Goal: Task Accomplishment & Management: Use online tool/utility

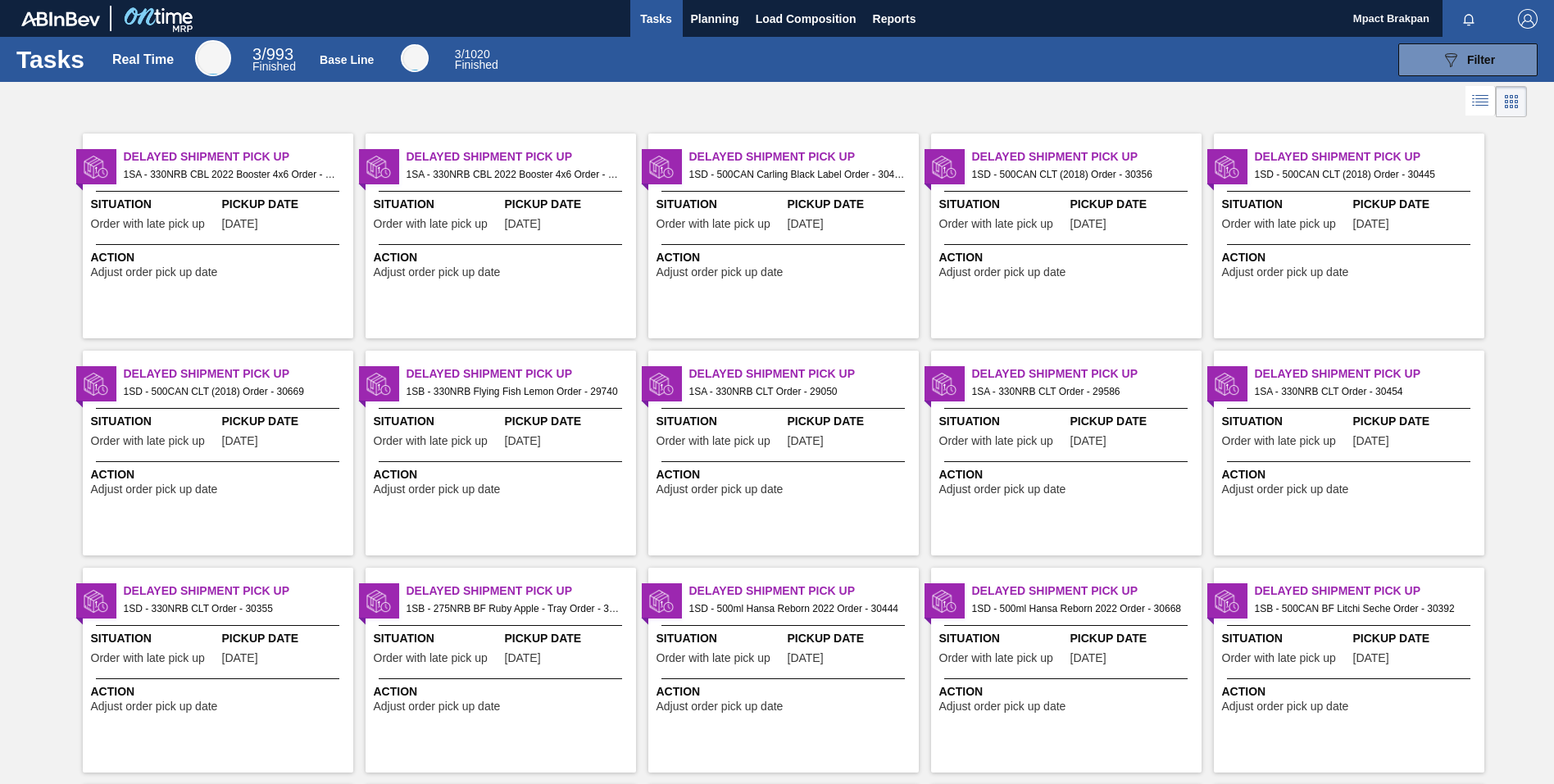
scroll to position [681, 0]
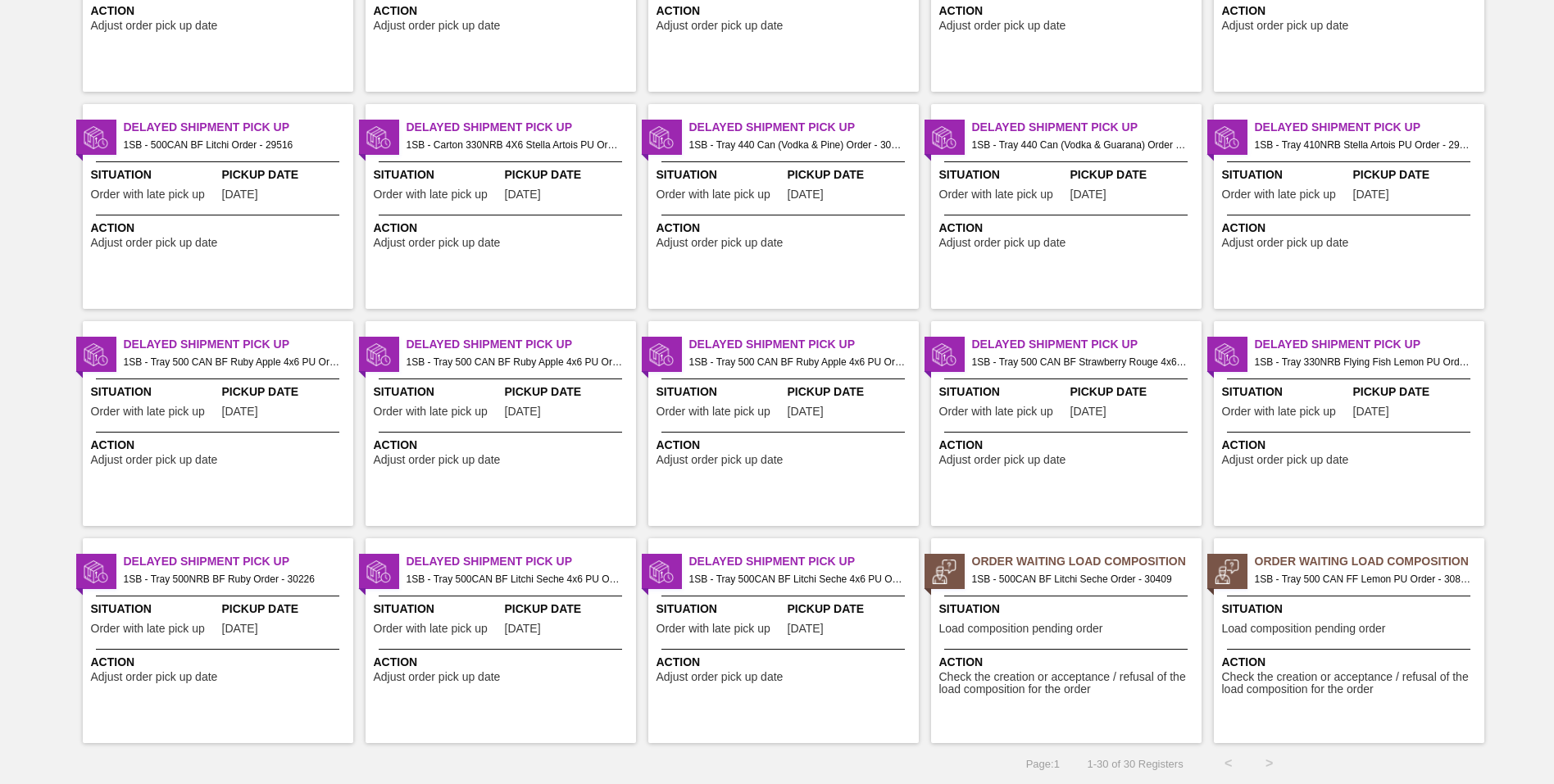
click at [1060, 626] on span "Load composition pending order" at bounding box center [1021, 629] width 164 height 12
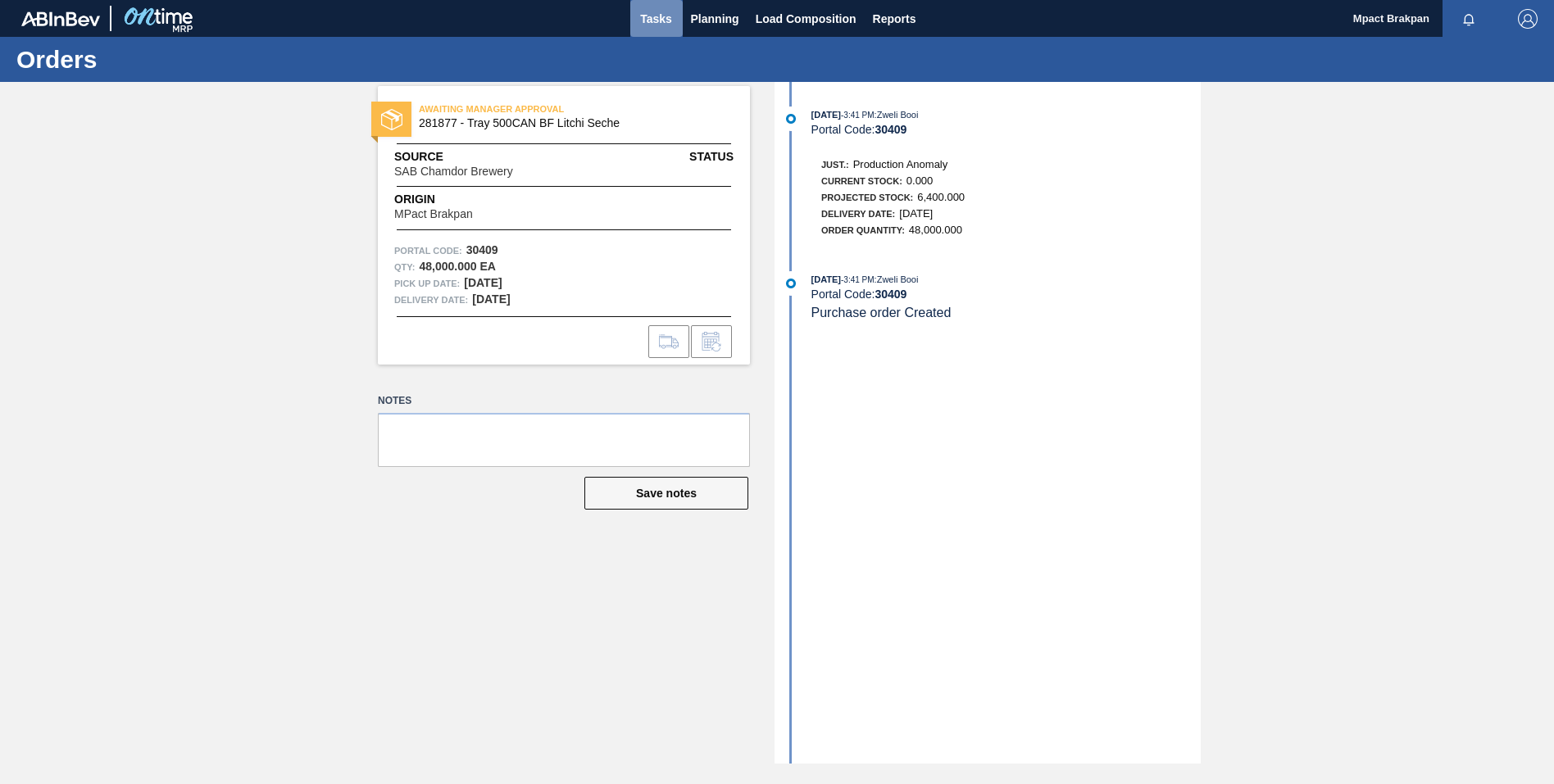
click at [652, 21] on span "Tasks" at bounding box center [656, 19] width 36 height 20
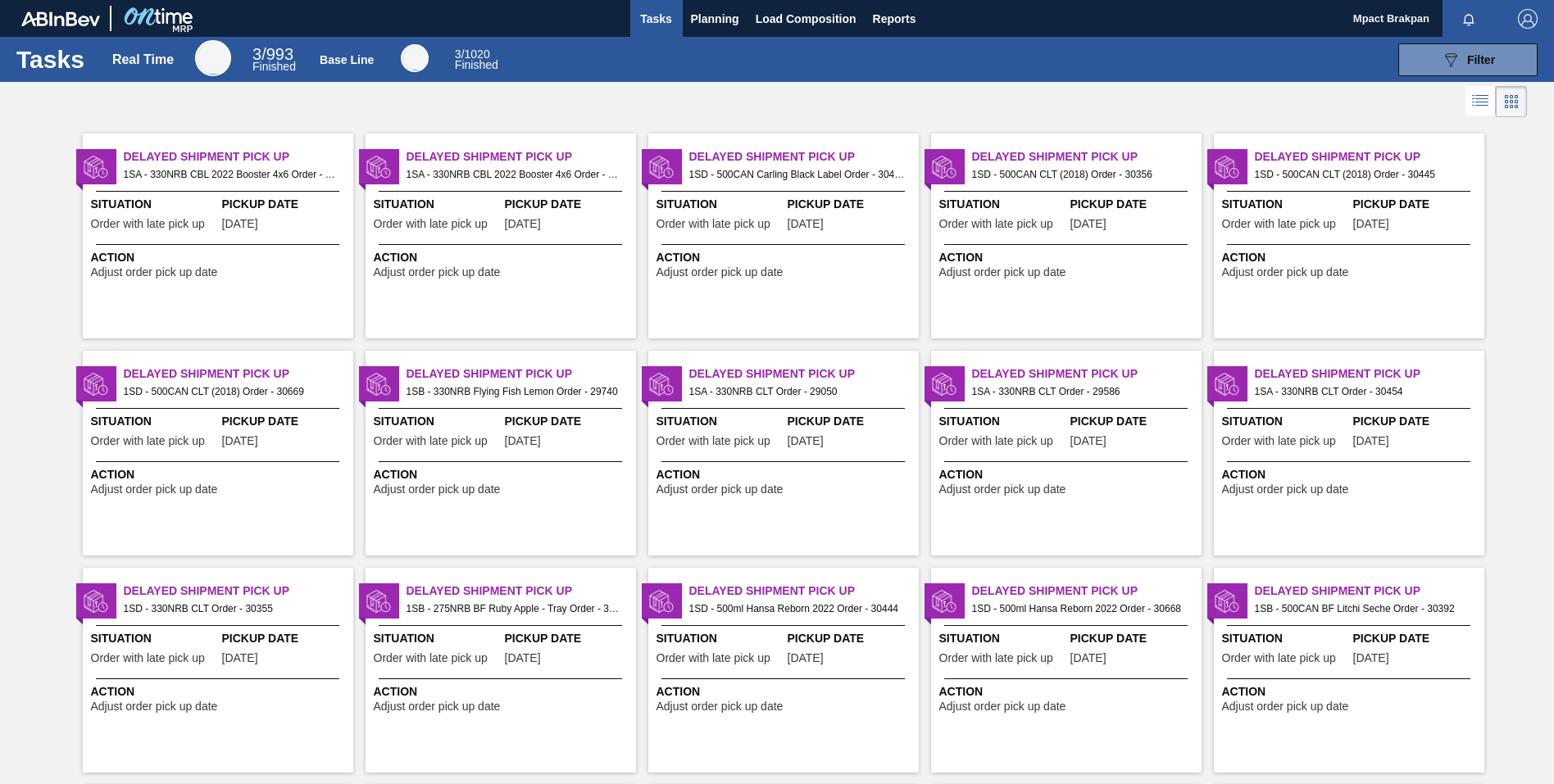
scroll to position [681, 0]
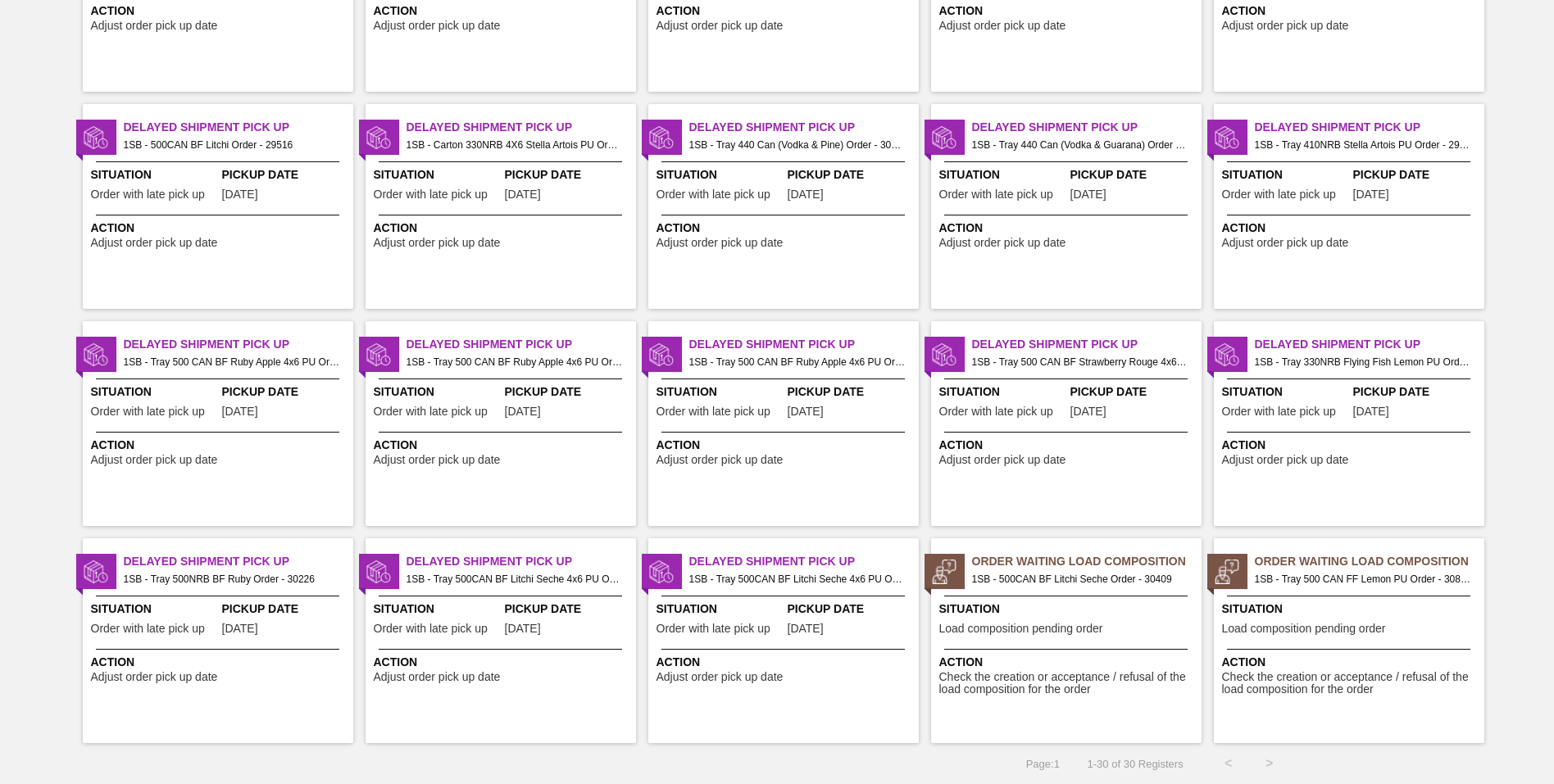
click at [1324, 597] on div "Order Waiting Load Composition 1SB - Tray 500 CAN FF Lemon PU Order - 30811 Sit…" at bounding box center [1348, 640] width 271 height 205
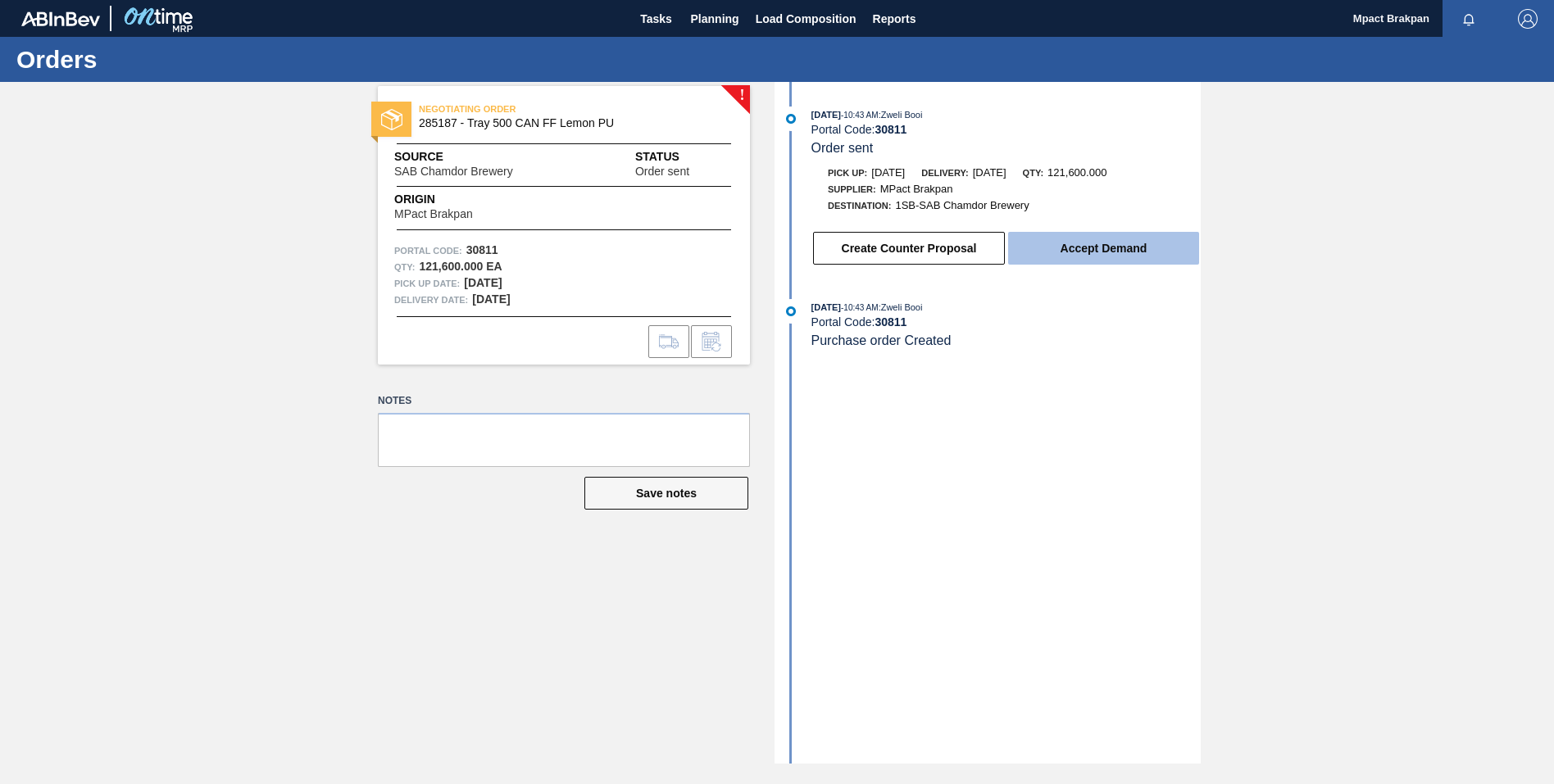
click at [1099, 250] on button "Accept Demand" at bounding box center [1103, 248] width 191 height 32
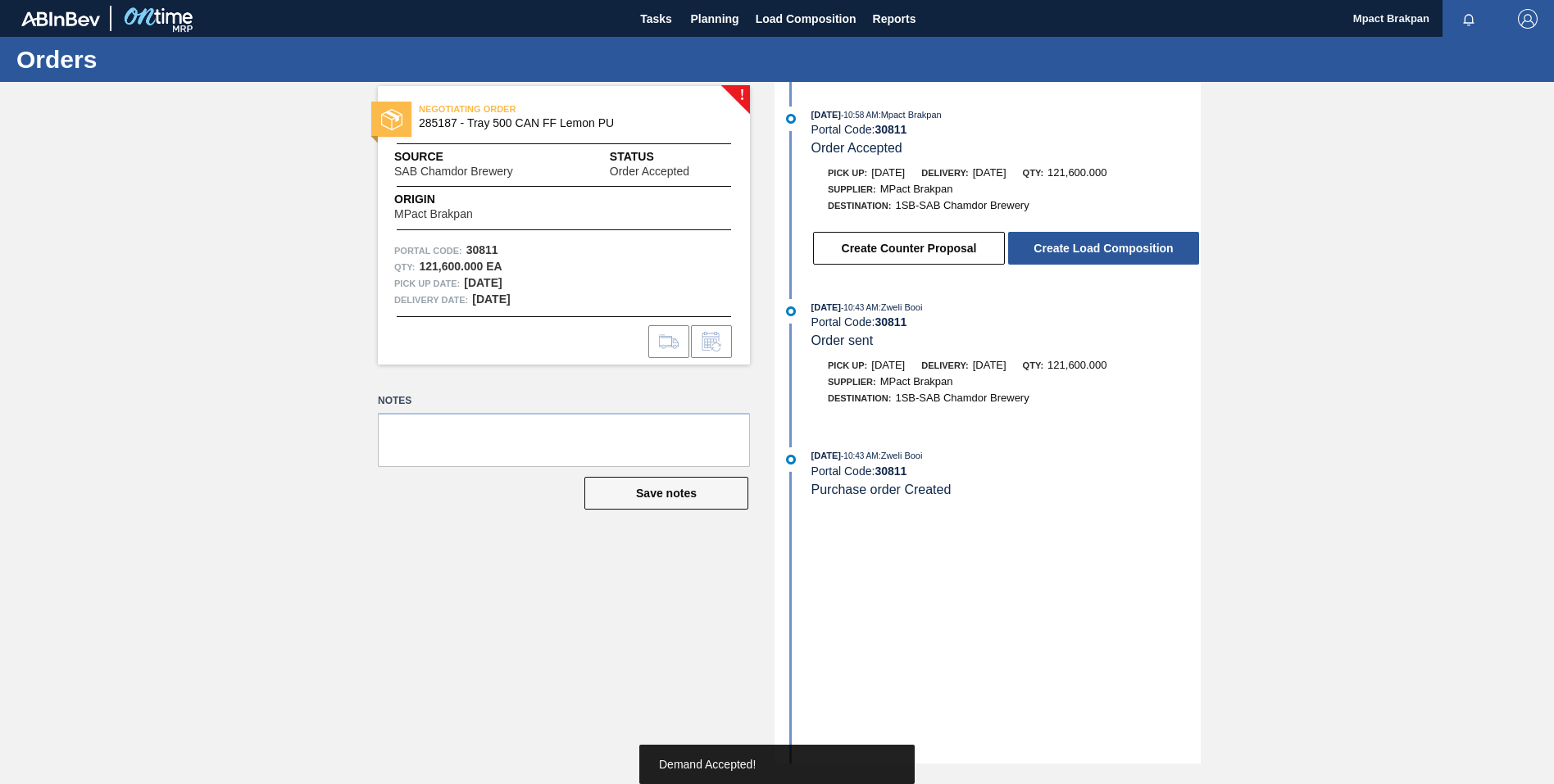
click at [1099, 250] on button "Create Load Composition" at bounding box center [1103, 248] width 191 height 32
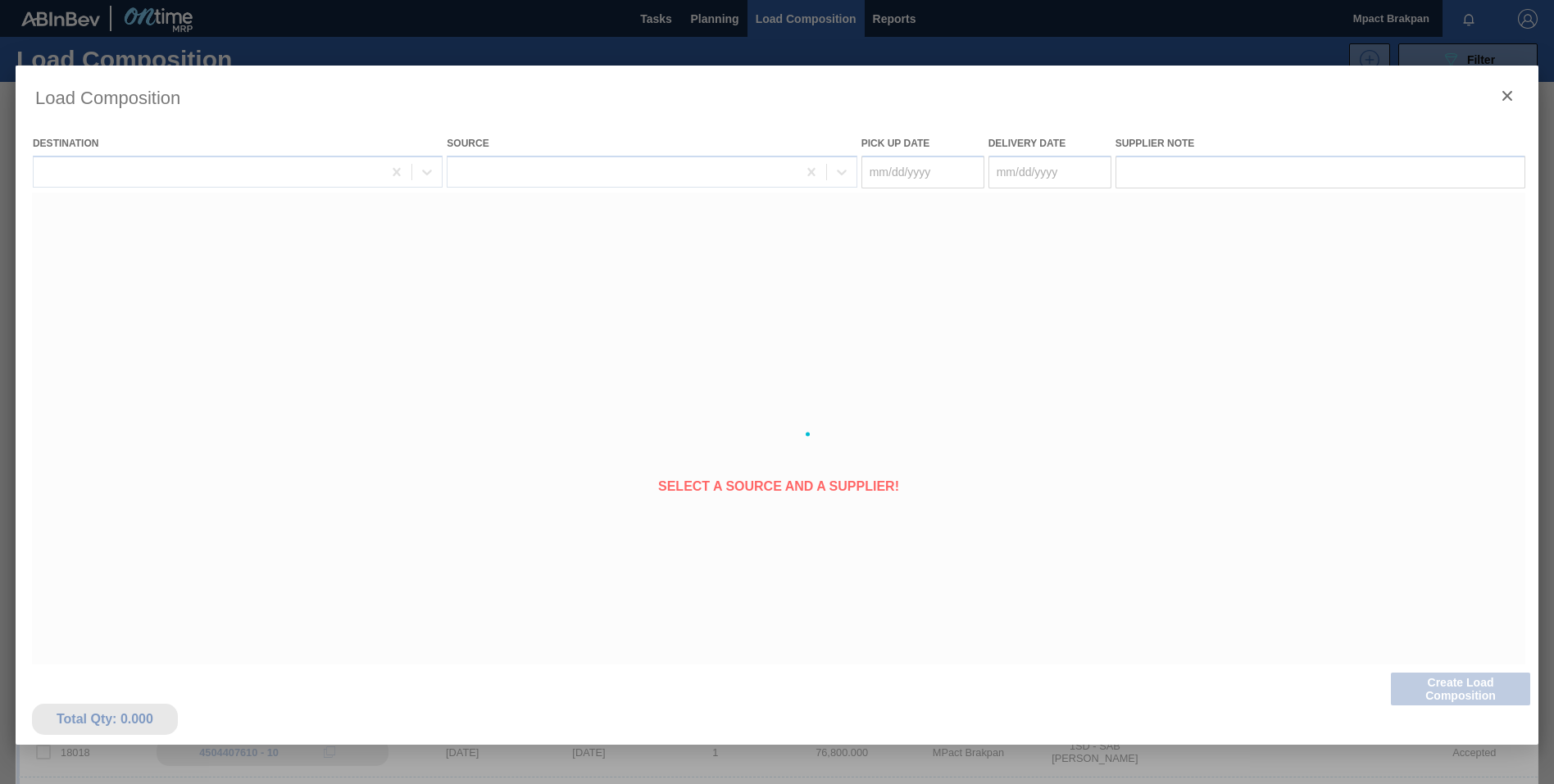
type Date "[DATE]"
type Date "08/19/2025"
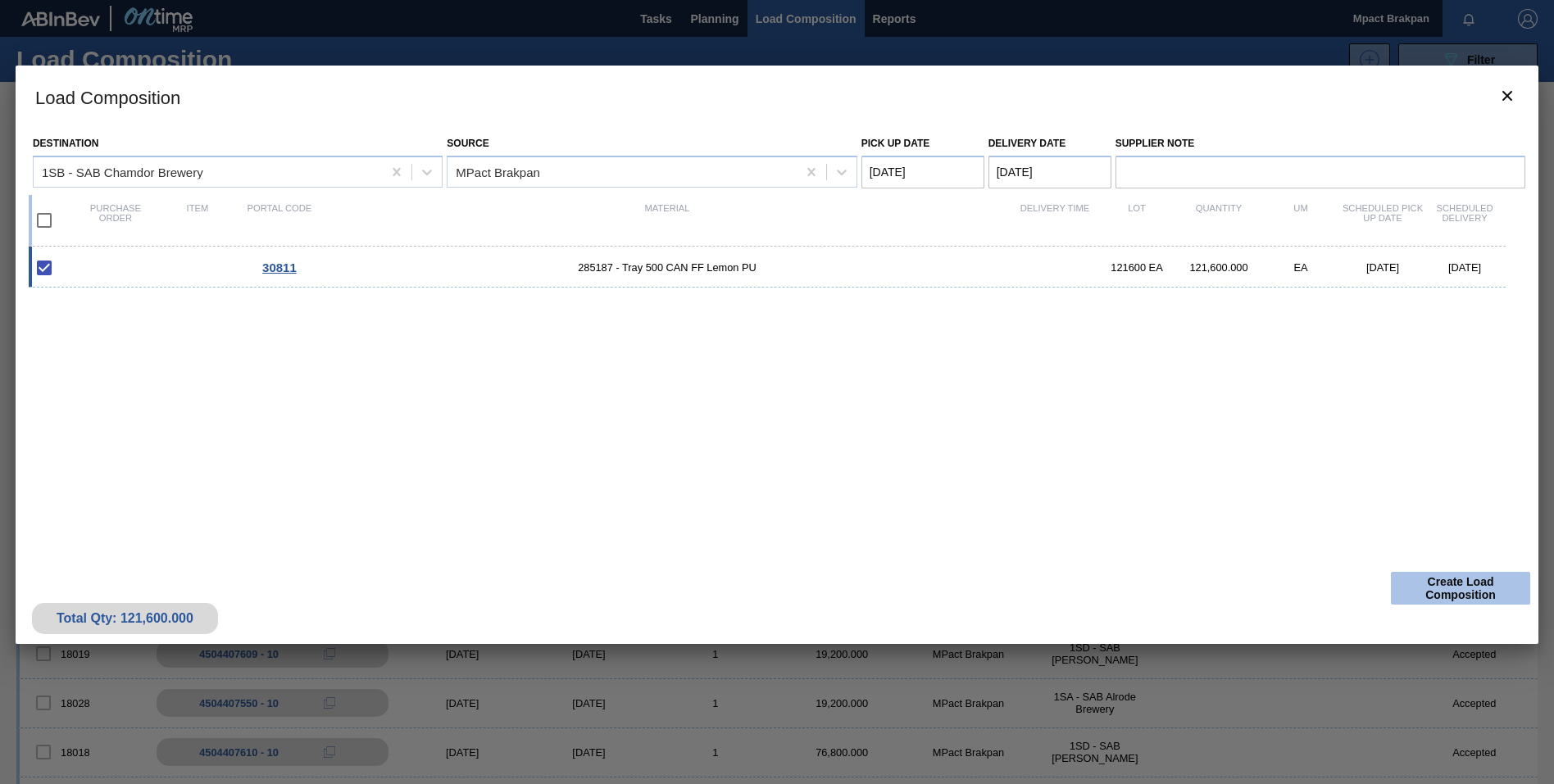
click at [1461, 585] on button "Create Load Composition" at bounding box center [1461, 587] width 140 height 32
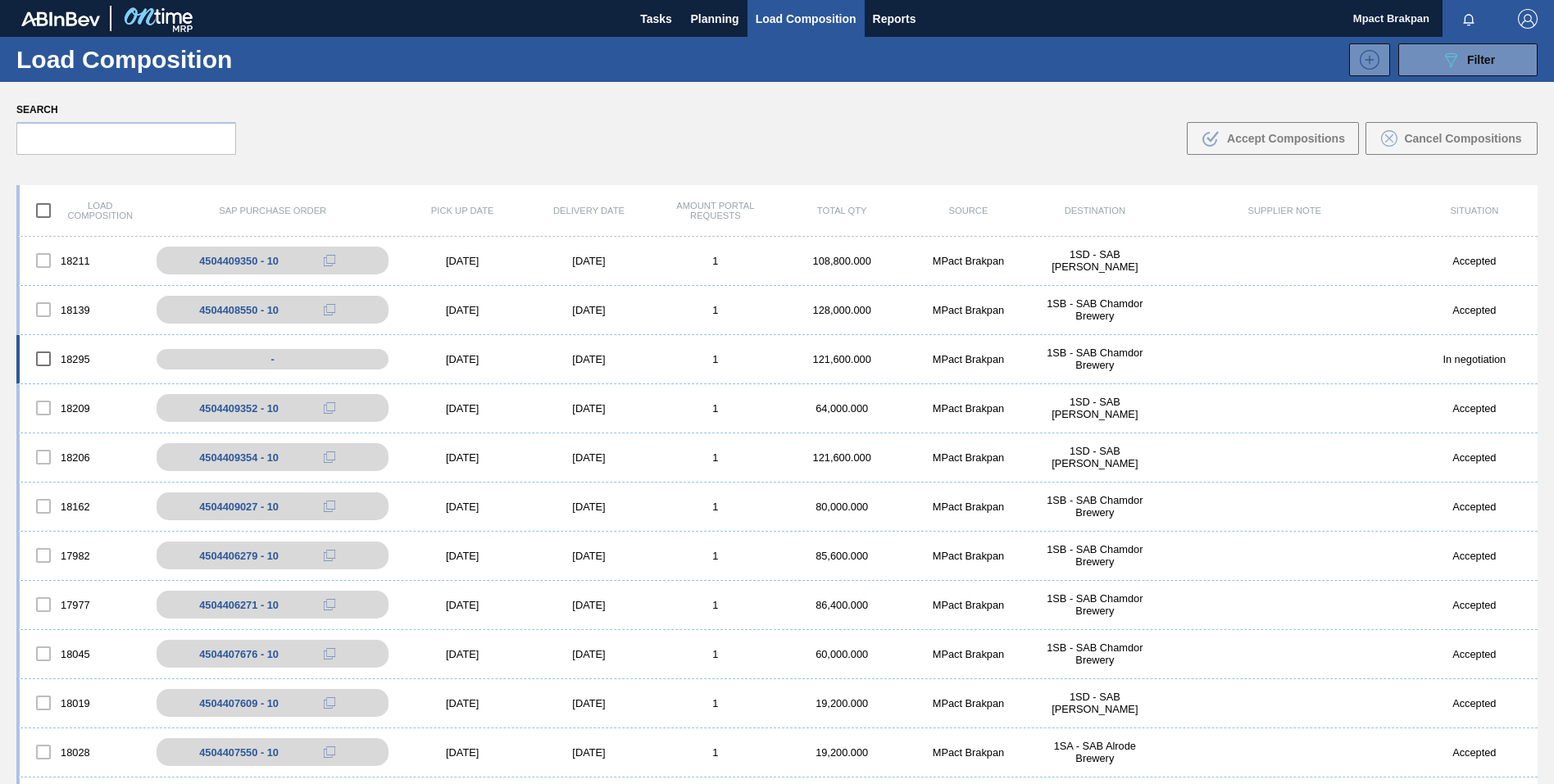
click at [446, 356] on div "[DATE]" at bounding box center [463, 359] width 126 height 12
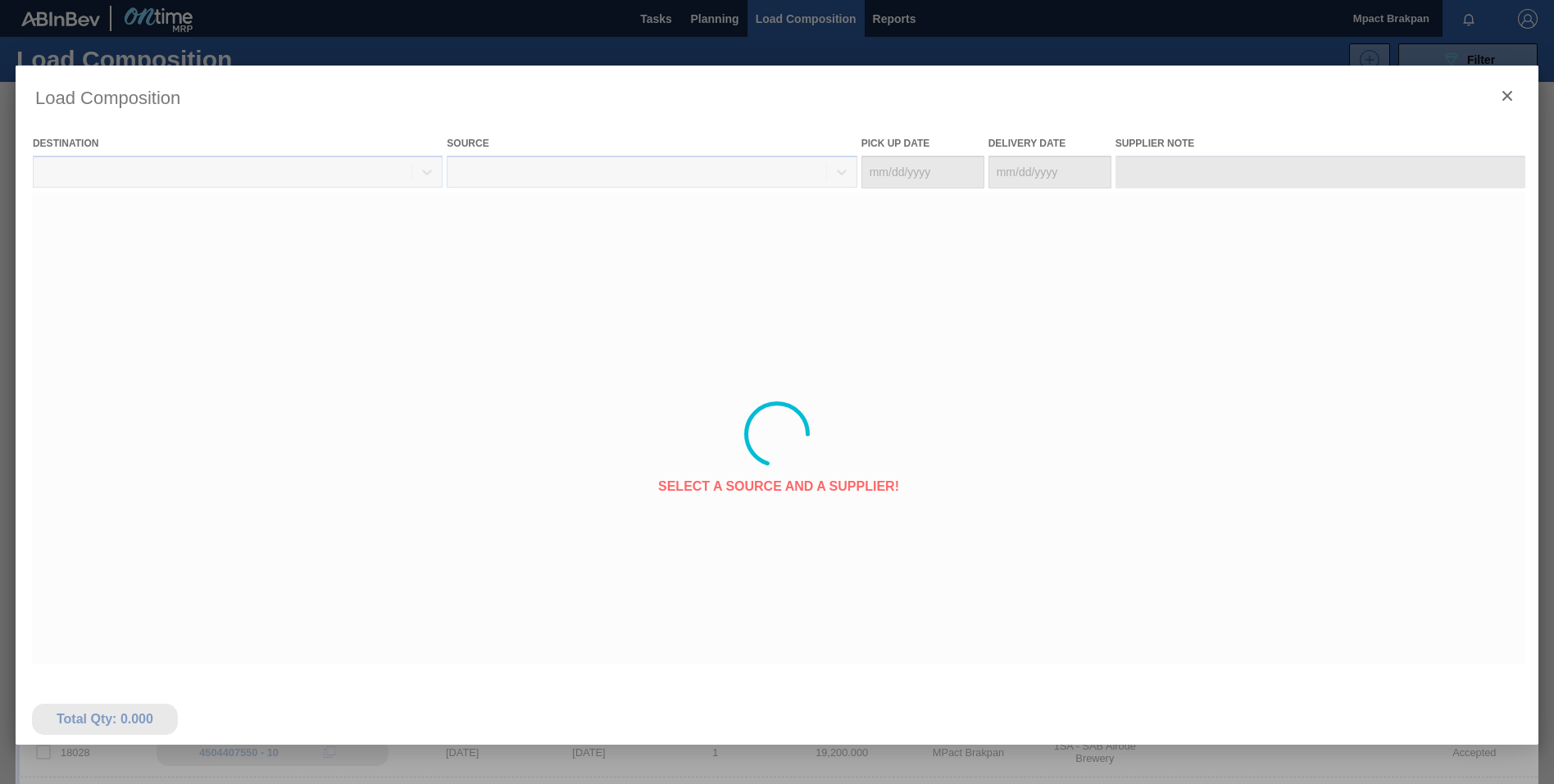
type Date "[DATE]"
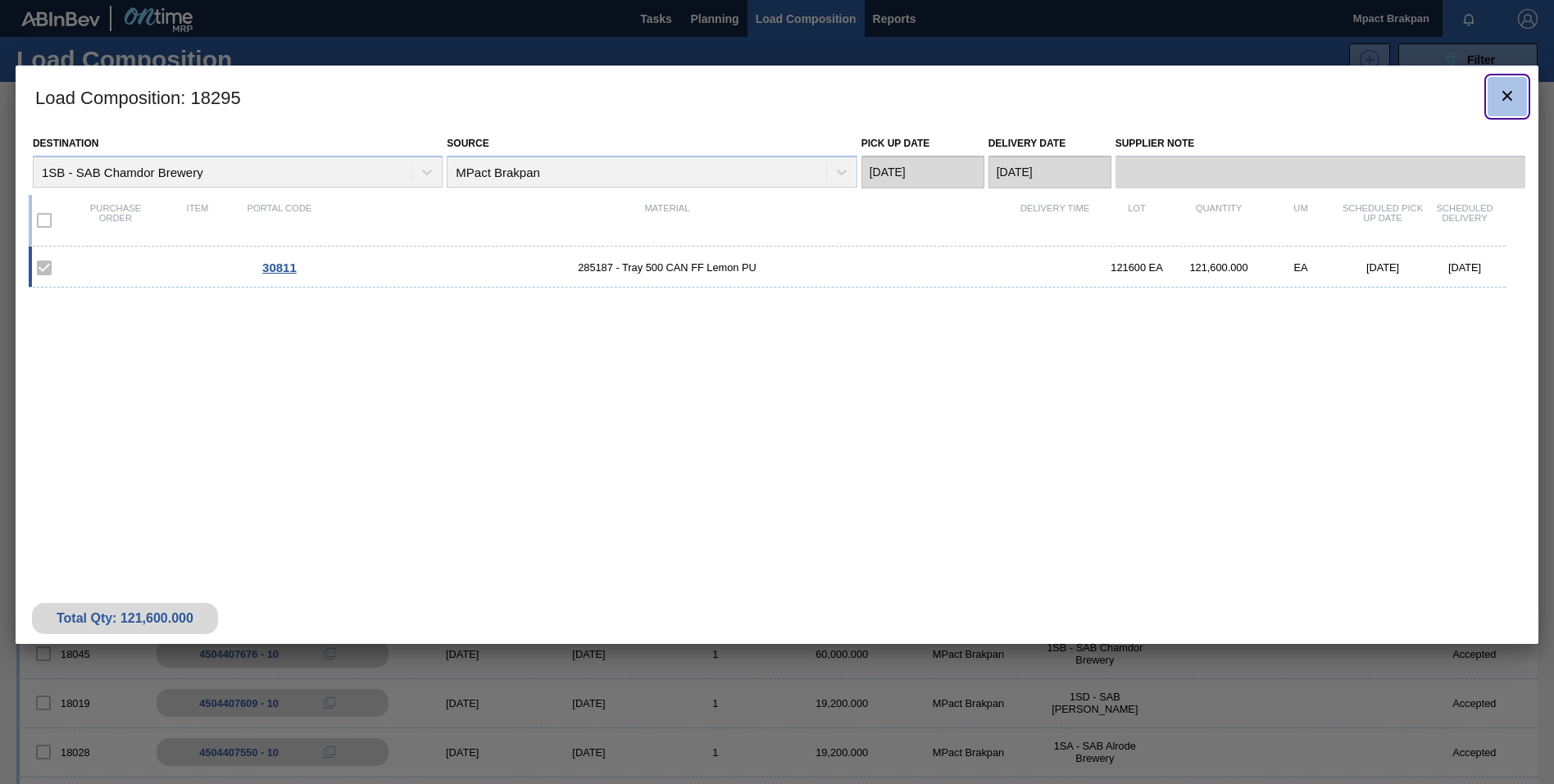
click at [1510, 95] on icon "botão de ícone" at bounding box center [1508, 95] width 20 height 20
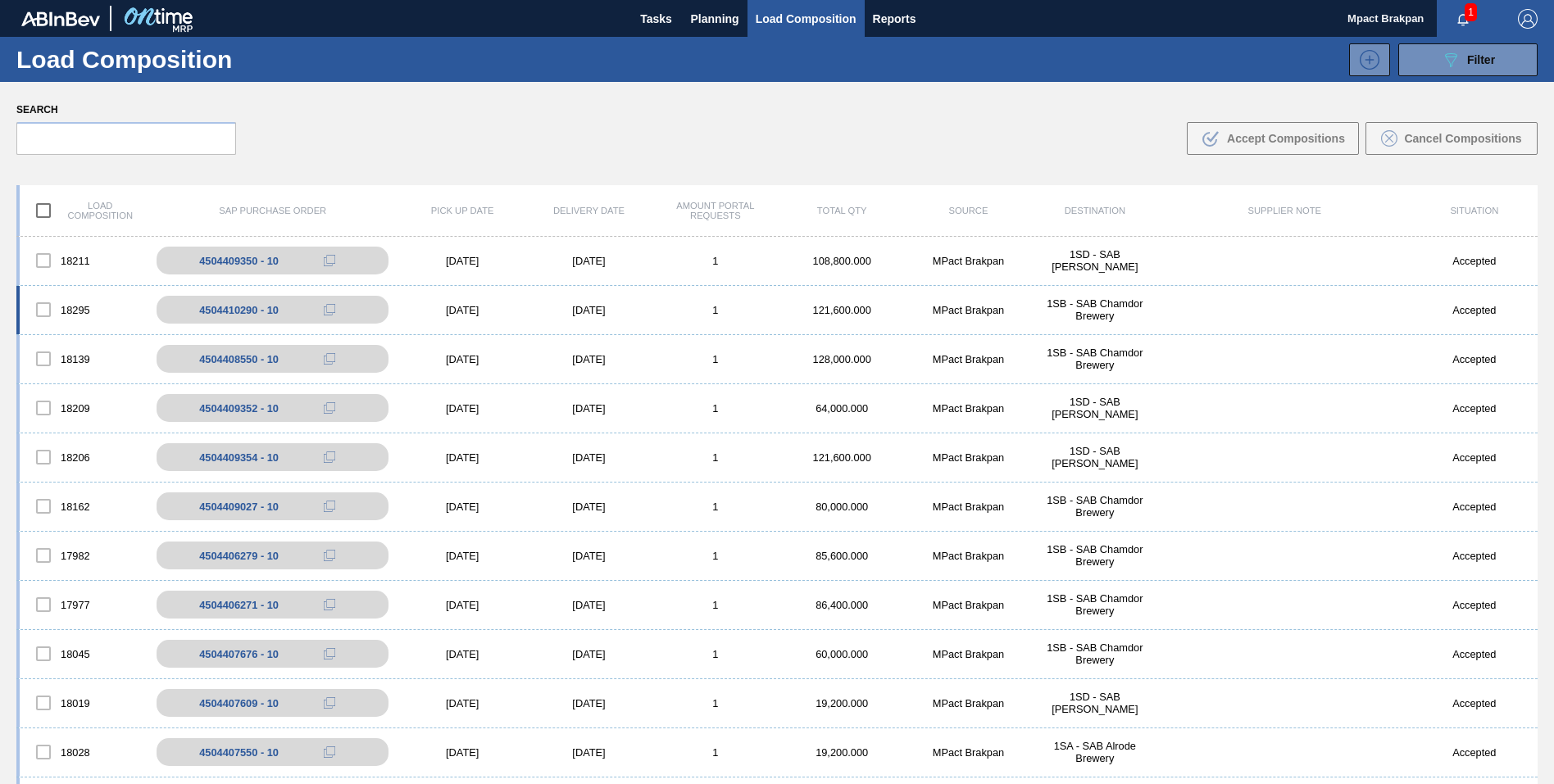
click at [465, 306] on div "[DATE]" at bounding box center [463, 310] width 126 height 12
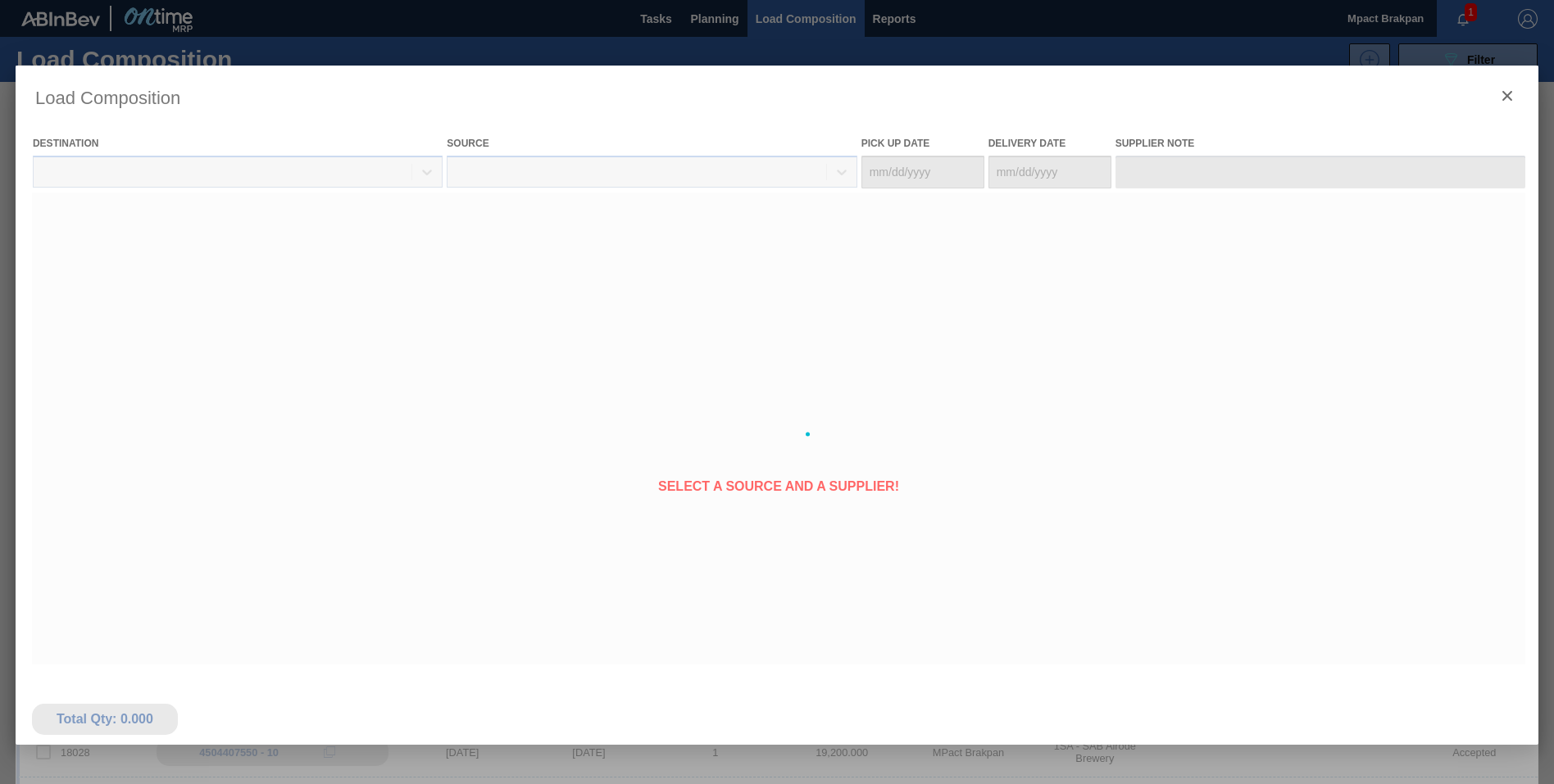
type Date "[DATE]"
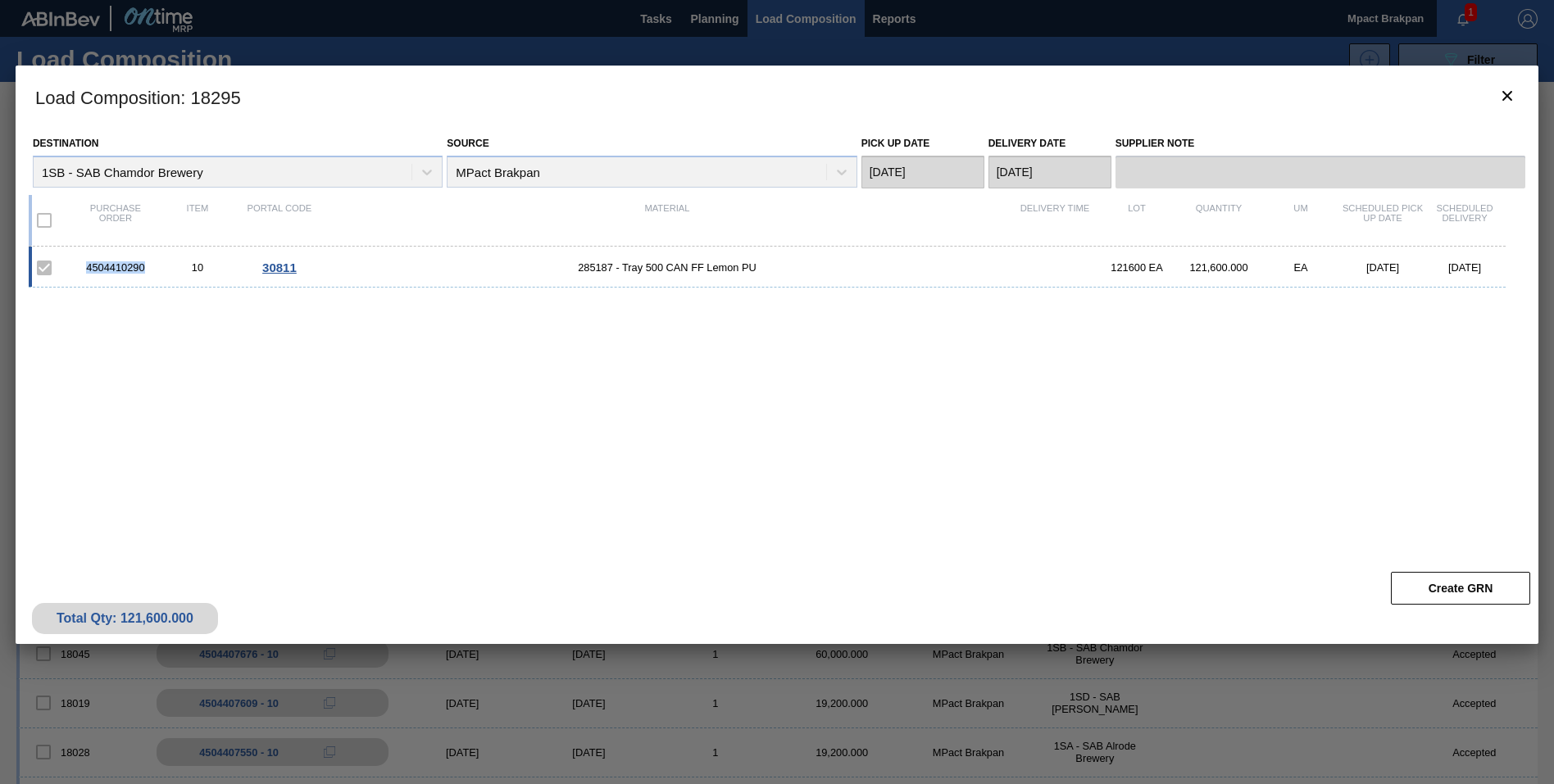
drag, startPoint x: 150, startPoint y: 269, endPoint x: 82, endPoint y: 269, distance: 68.0
click at [82, 269] on div "4504410290" at bounding box center [115, 268] width 82 height 12
drag, startPoint x: 82, startPoint y: 269, endPoint x: 113, endPoint y: 267, distance: 31.1
copy div "4504410290"
click at [331, 338] on div "4504410290 10 30811 285187 - Tray 500 CAN FF Lemon PU 121600 EA 121,600.000 EA …" at bounding box center [774, 395] width 1490 height 298
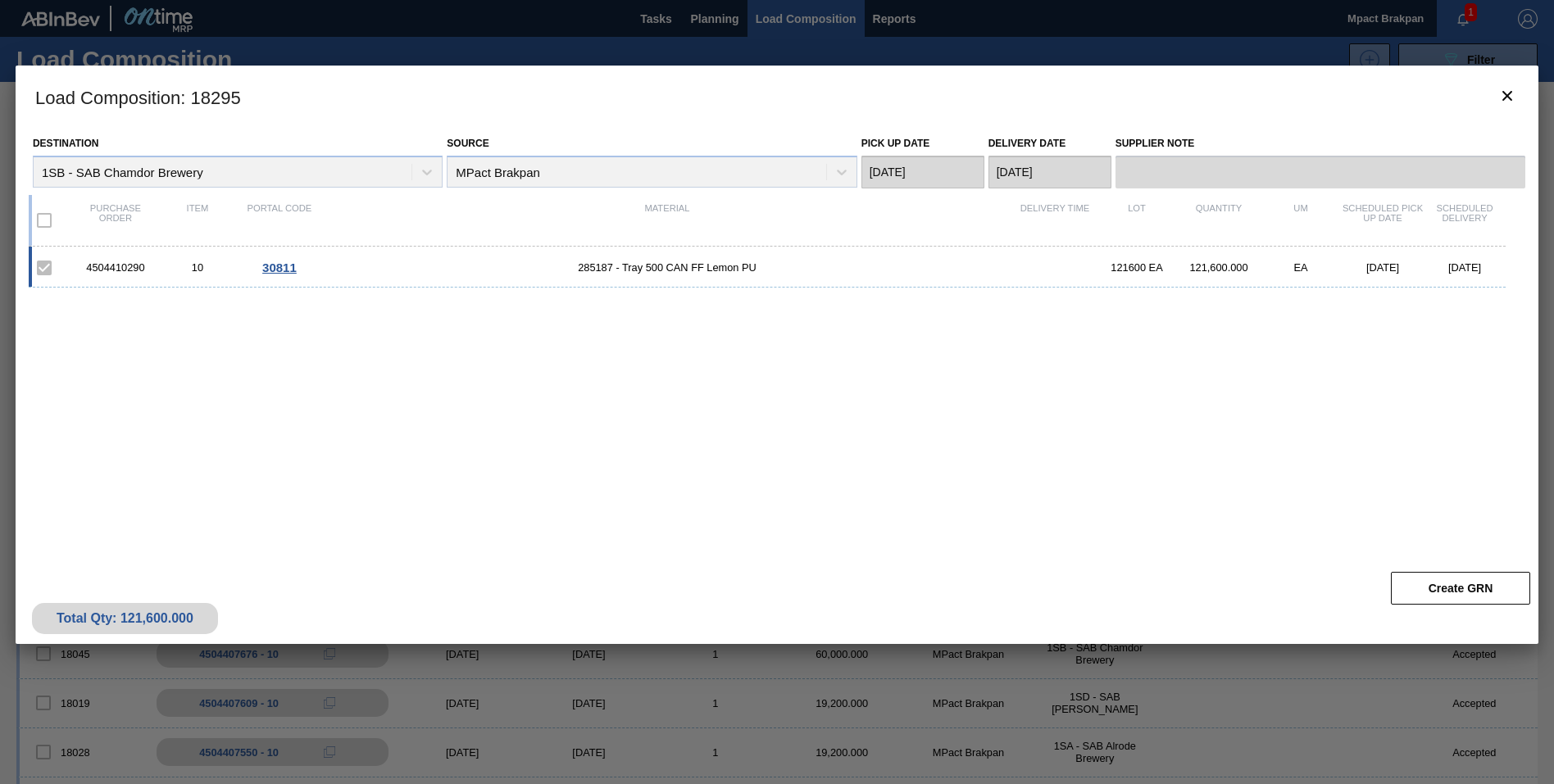
click at [550, 467] on div "4504410290 10 30811 285187 - Tray 500 CAN FF Lemon PU 121600 EA 121,600.000 EA …" at bounding box center [774, 395] width 1490 height 298
click at [1512, 90] on icon "botão de ícone" at bounding box center [1508, 95] width 10 height 10
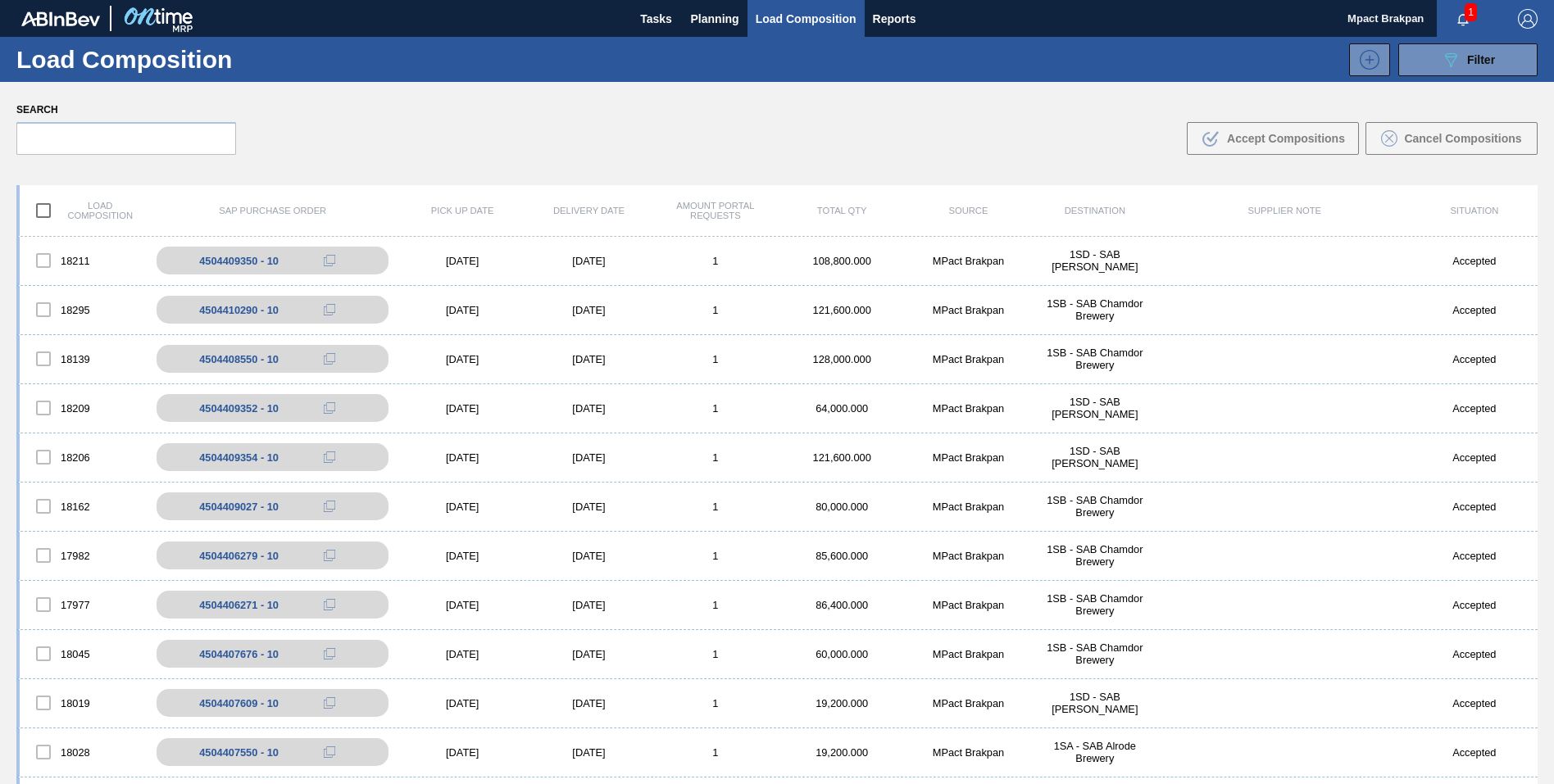
click at [1468, 16] on span "1" at bounding box center [1470, 12] width 12 height 18
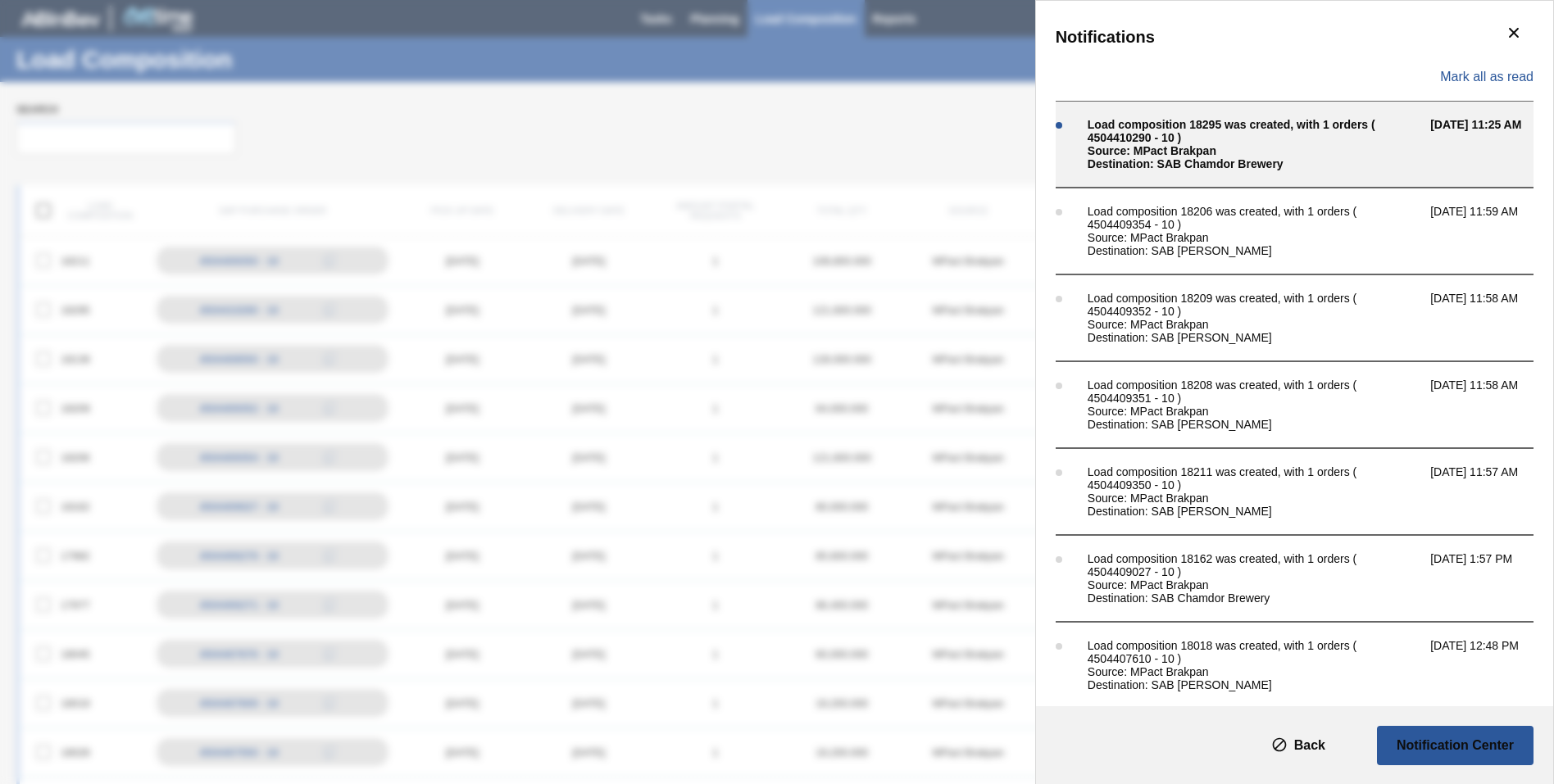
click at [1222, 140] on div "Load composition 18295 was created, with 1 orders ( 4504410290 - 10 )" at bounding box center [1255, 131] width 335 height 27
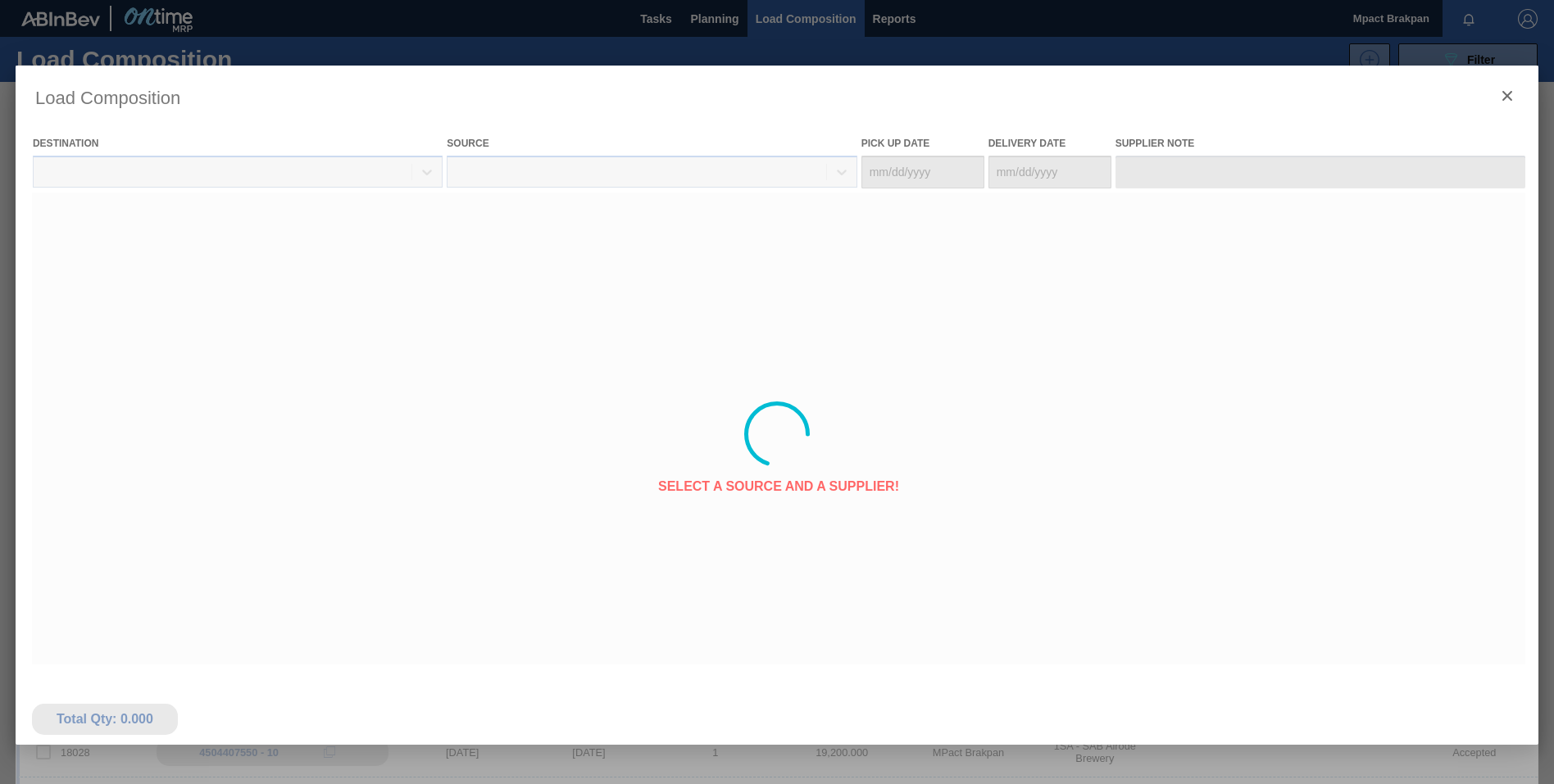
type Date "[DATE]"
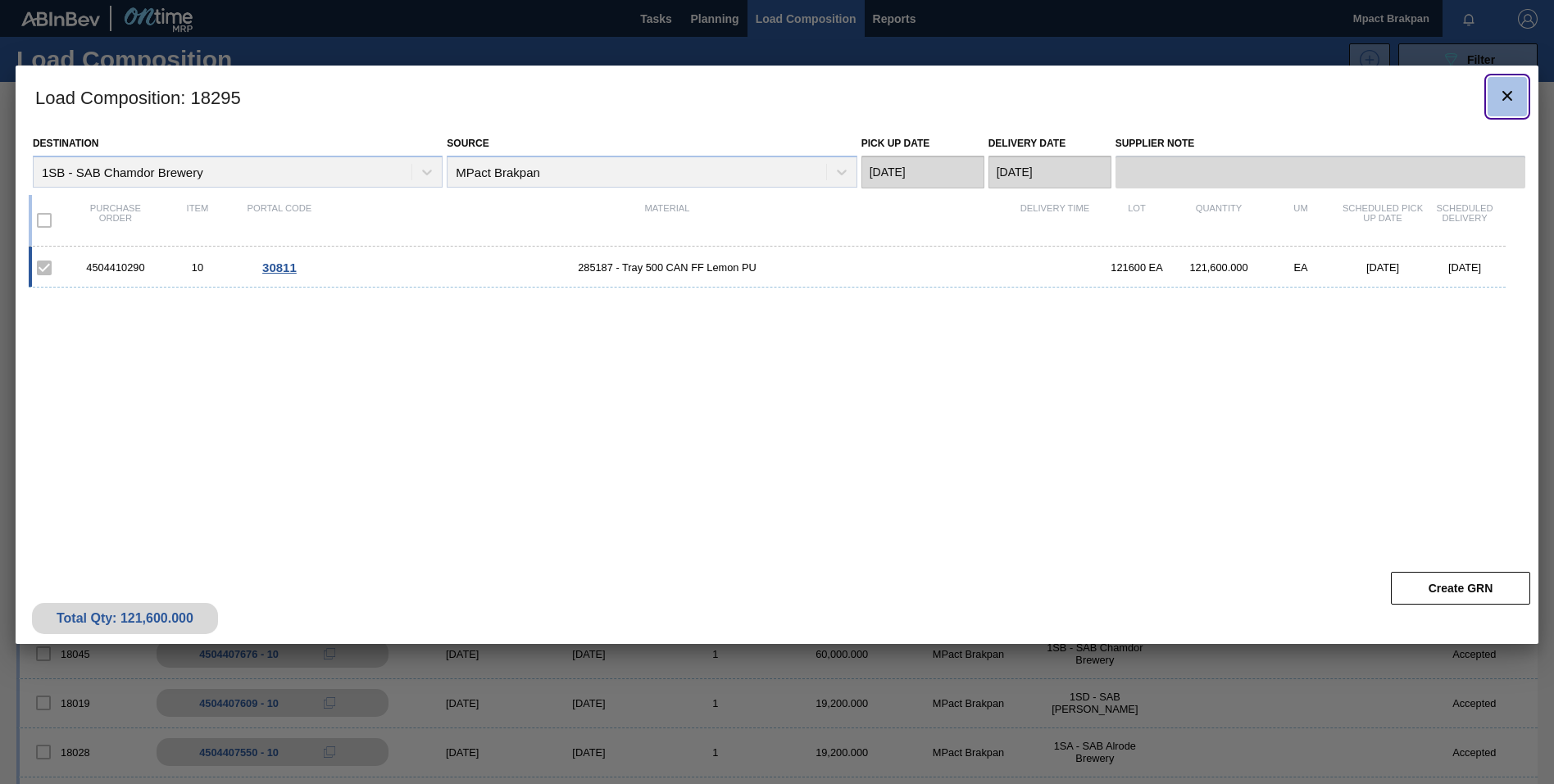
click at [1510, 93] on icon "botão de ícone" at bounding box center [1508, 95] width 10 height 10
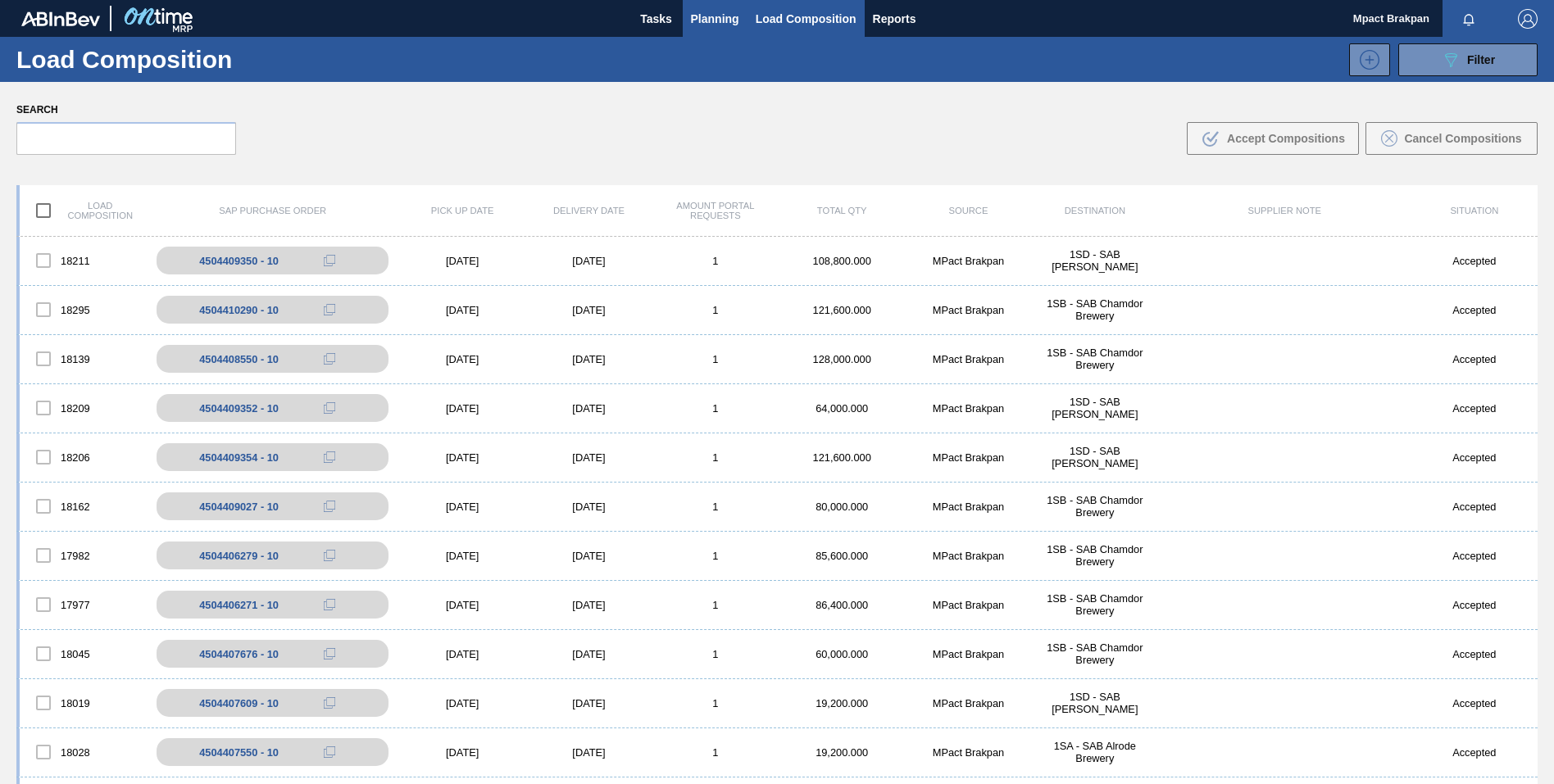
click at [696, 18] on span "Planning" at bounding box center [715, 19] width 48 height 20
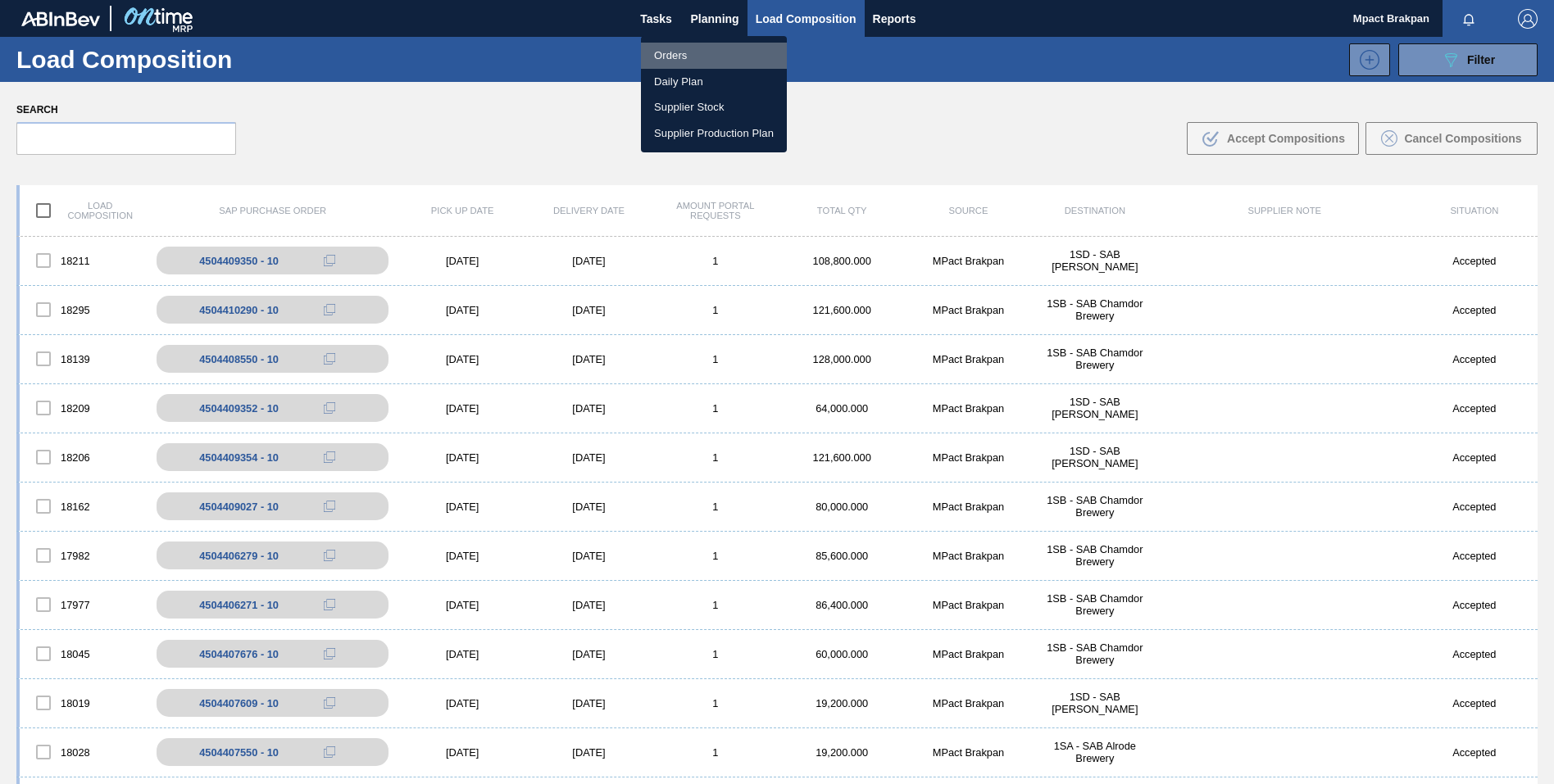
click at [675, 55] on li "Orders" at bounding box center [714, 55] width 146 height 27
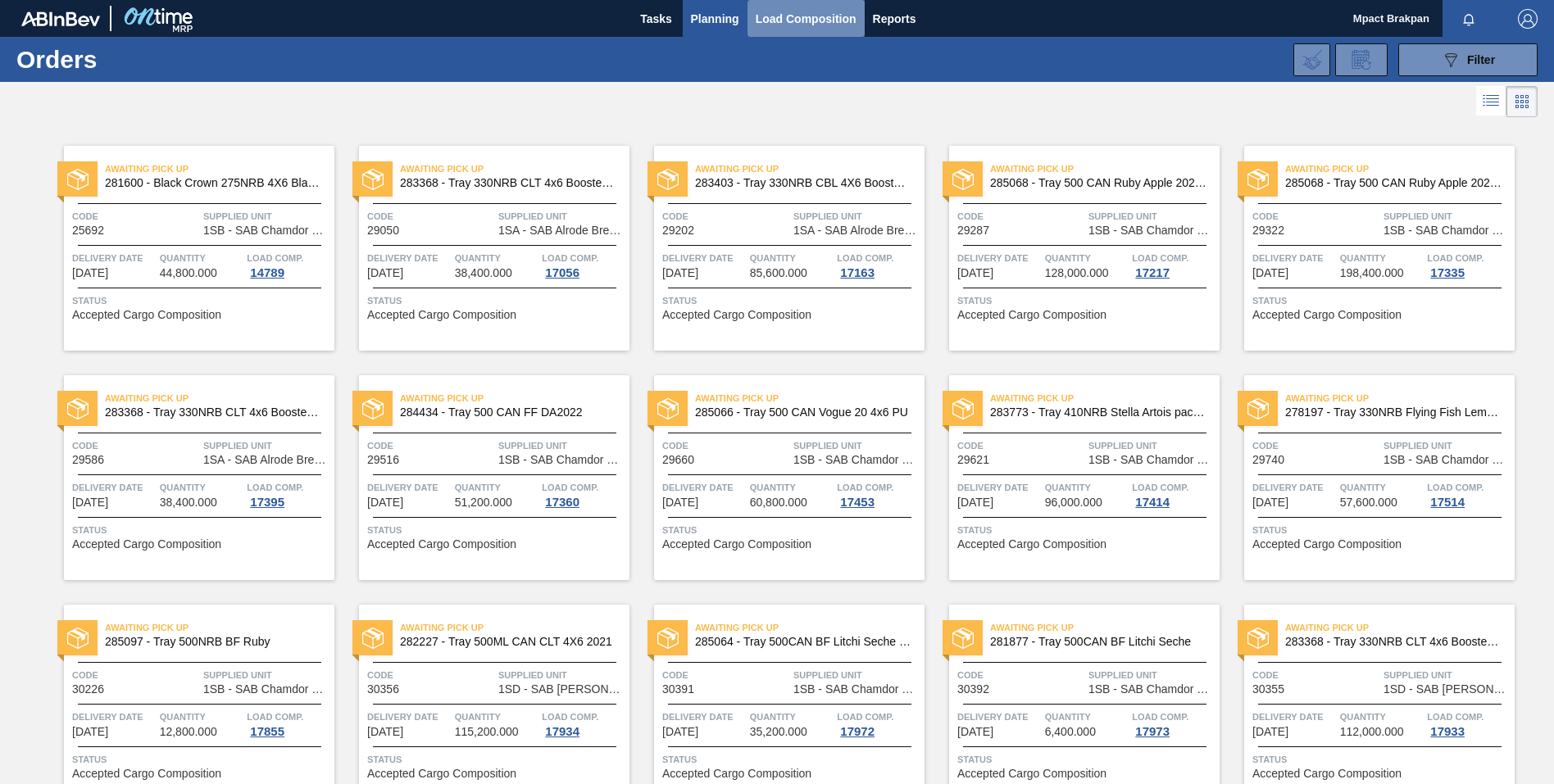
click at [766, 17] on span "Load Composition" at bounding box center [806, 19] width 100 height 20
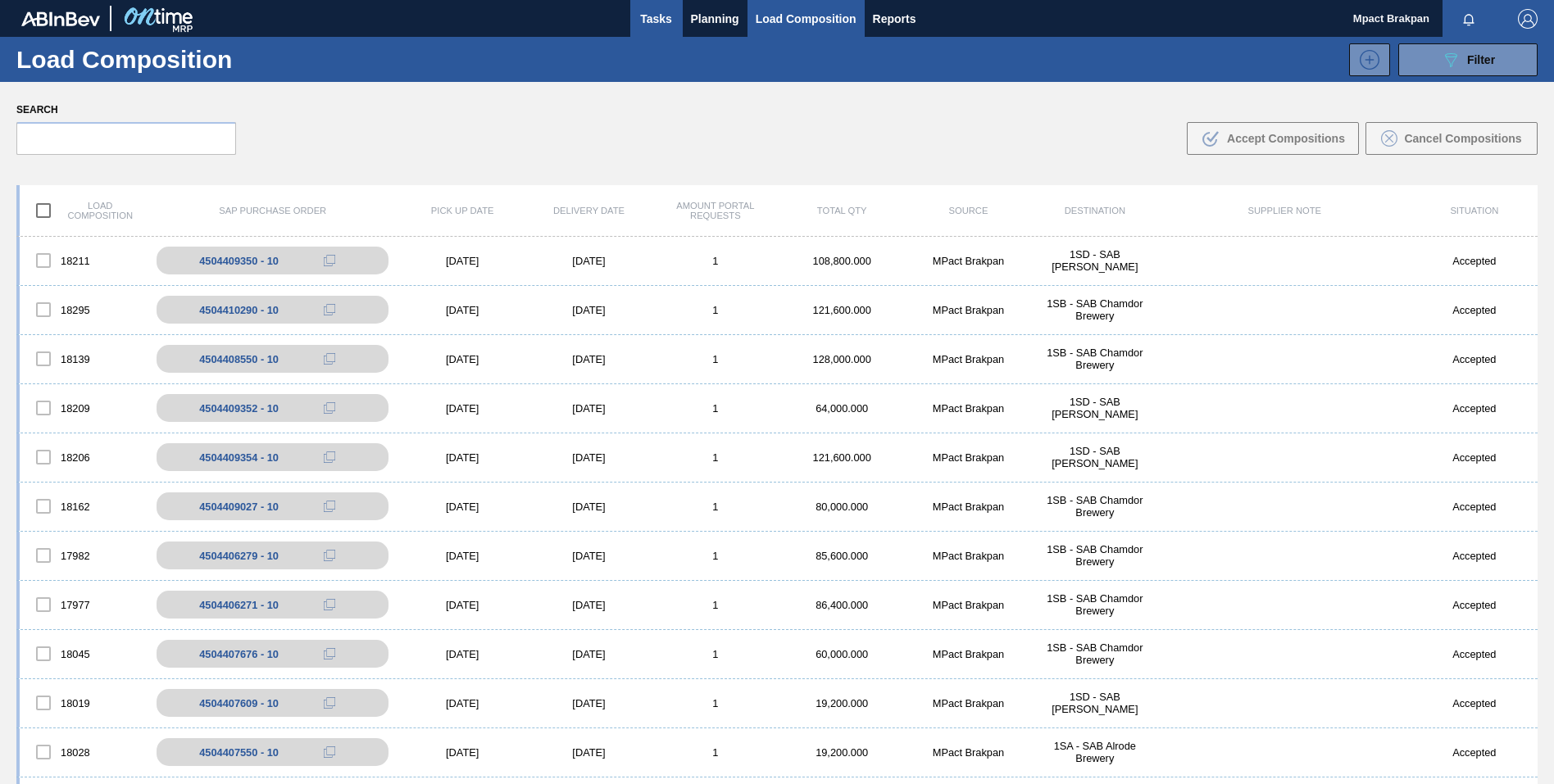
click at [646, 9] on span "Tasks" at bounding box center [656, 19] width 36 height 20
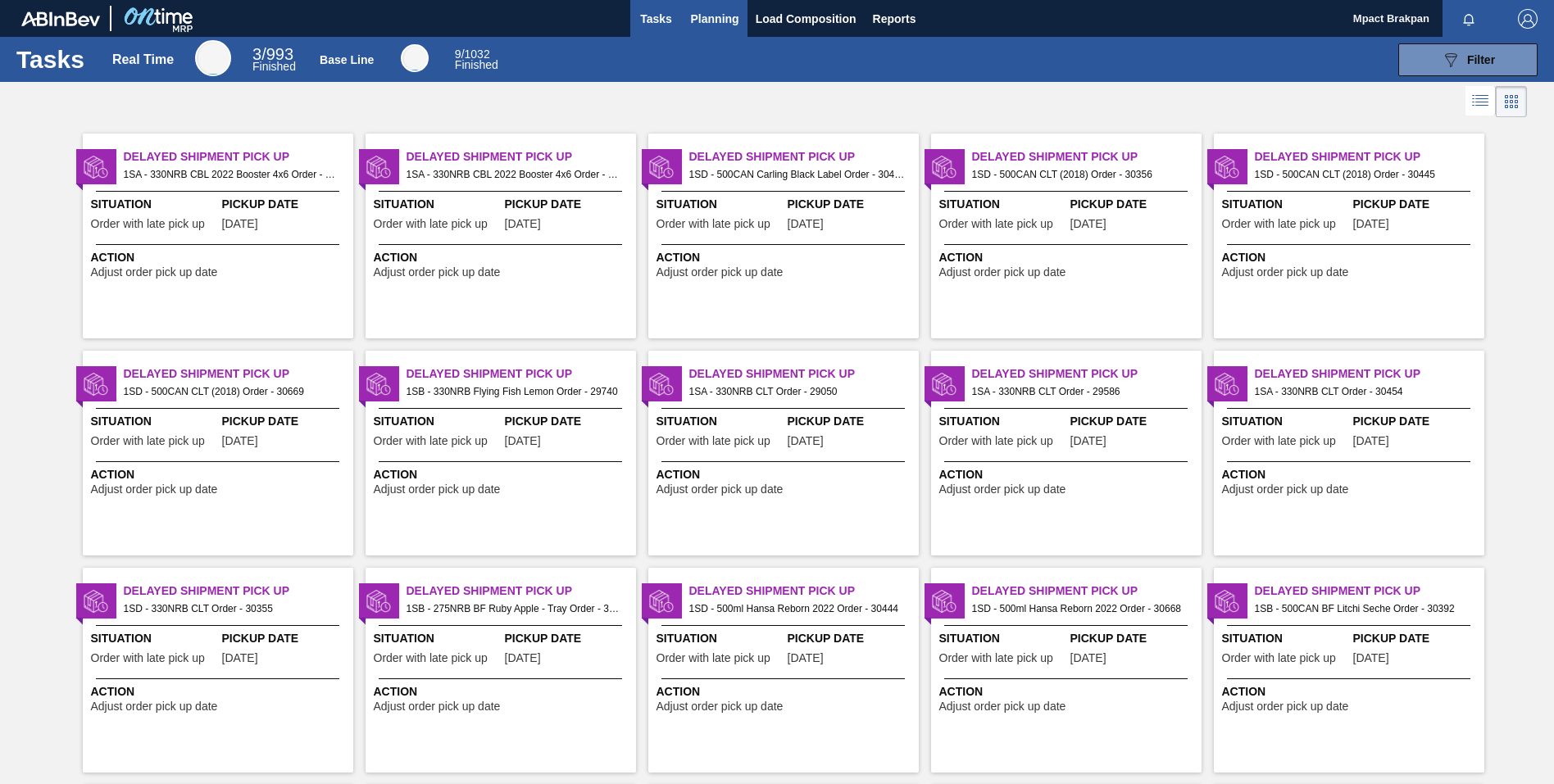
click at [718, 12] on span "Planning" at bounding box center [715, 19] width 48 height 20
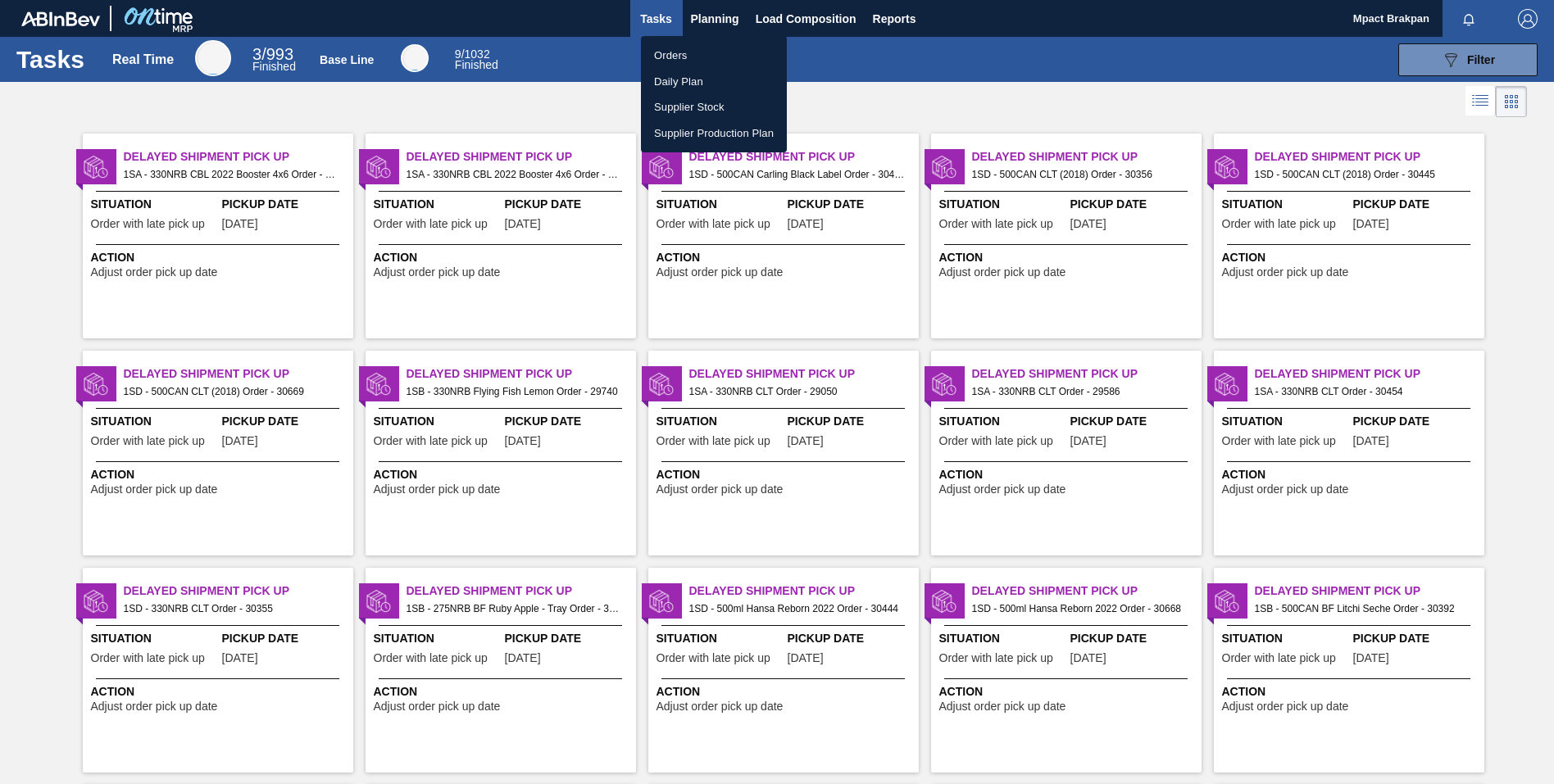
click at [682, 51] on li "Orders" at bounding box center [714, 55] width 146 height 27
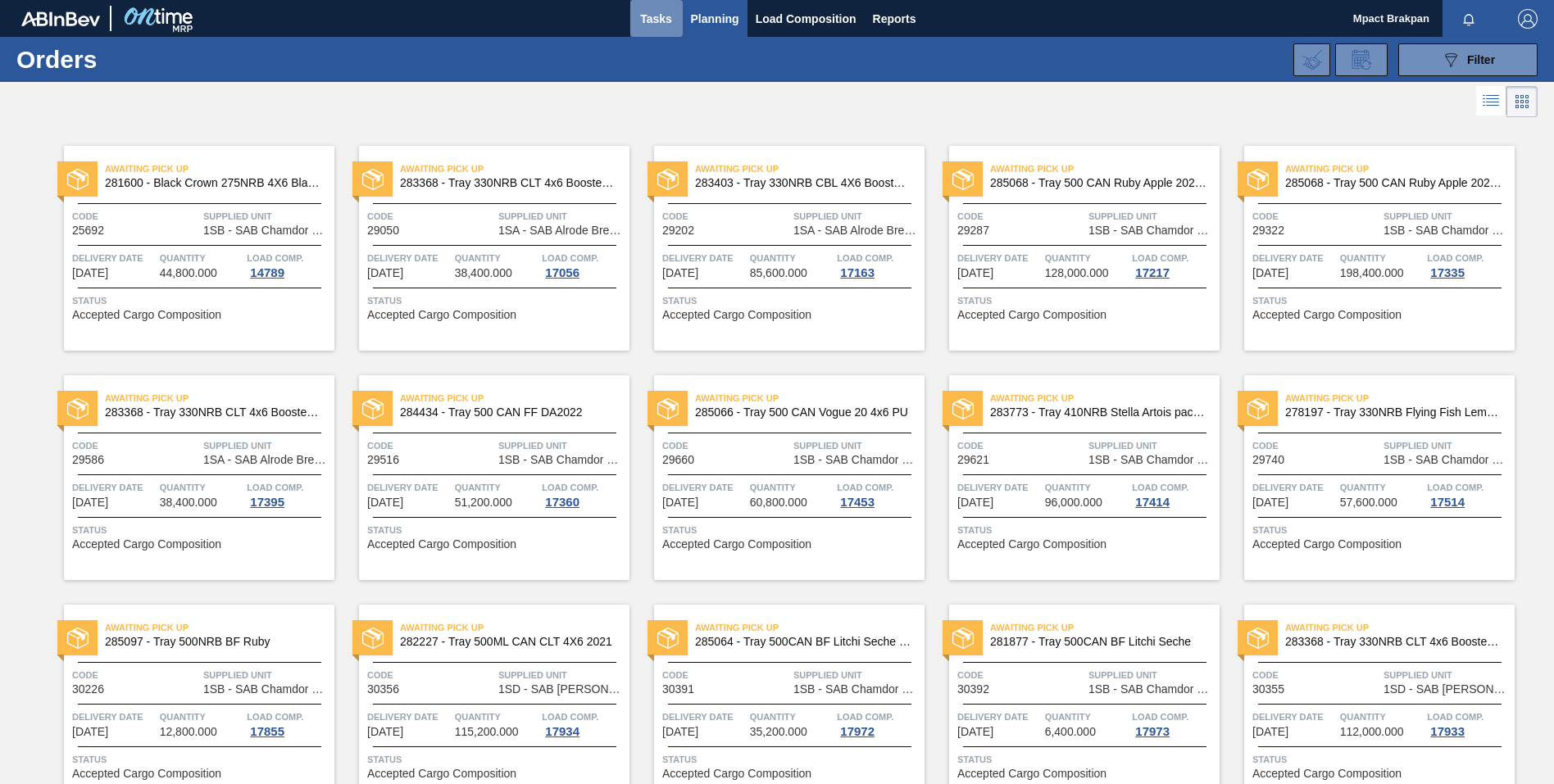
click at [660, 16] on span "Tasks" at bounding box center [656, 19] width 36 height 20
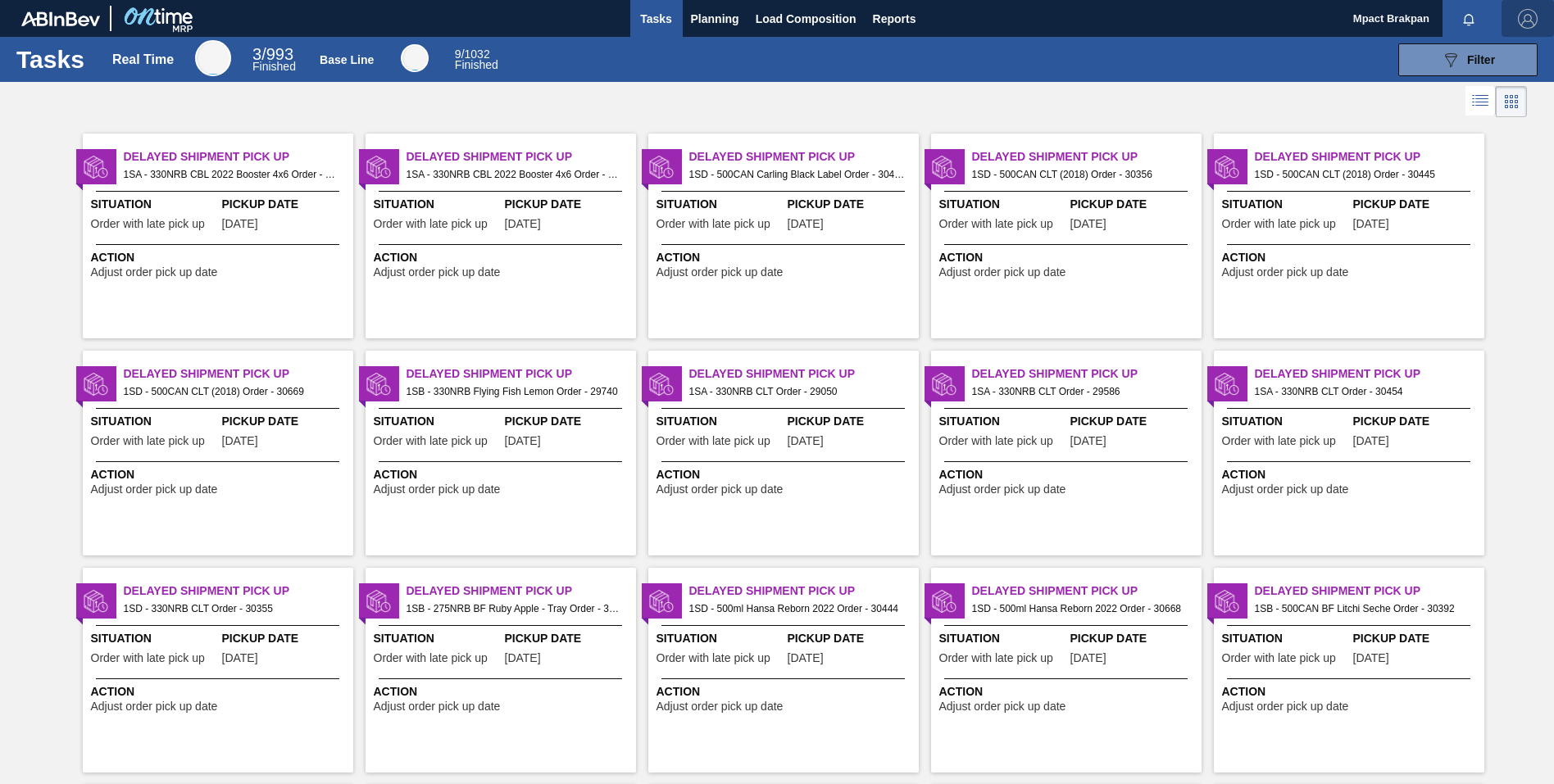
click at [1524, 14] on img "button" at bounding box center [1527, 19] width 20 height 20
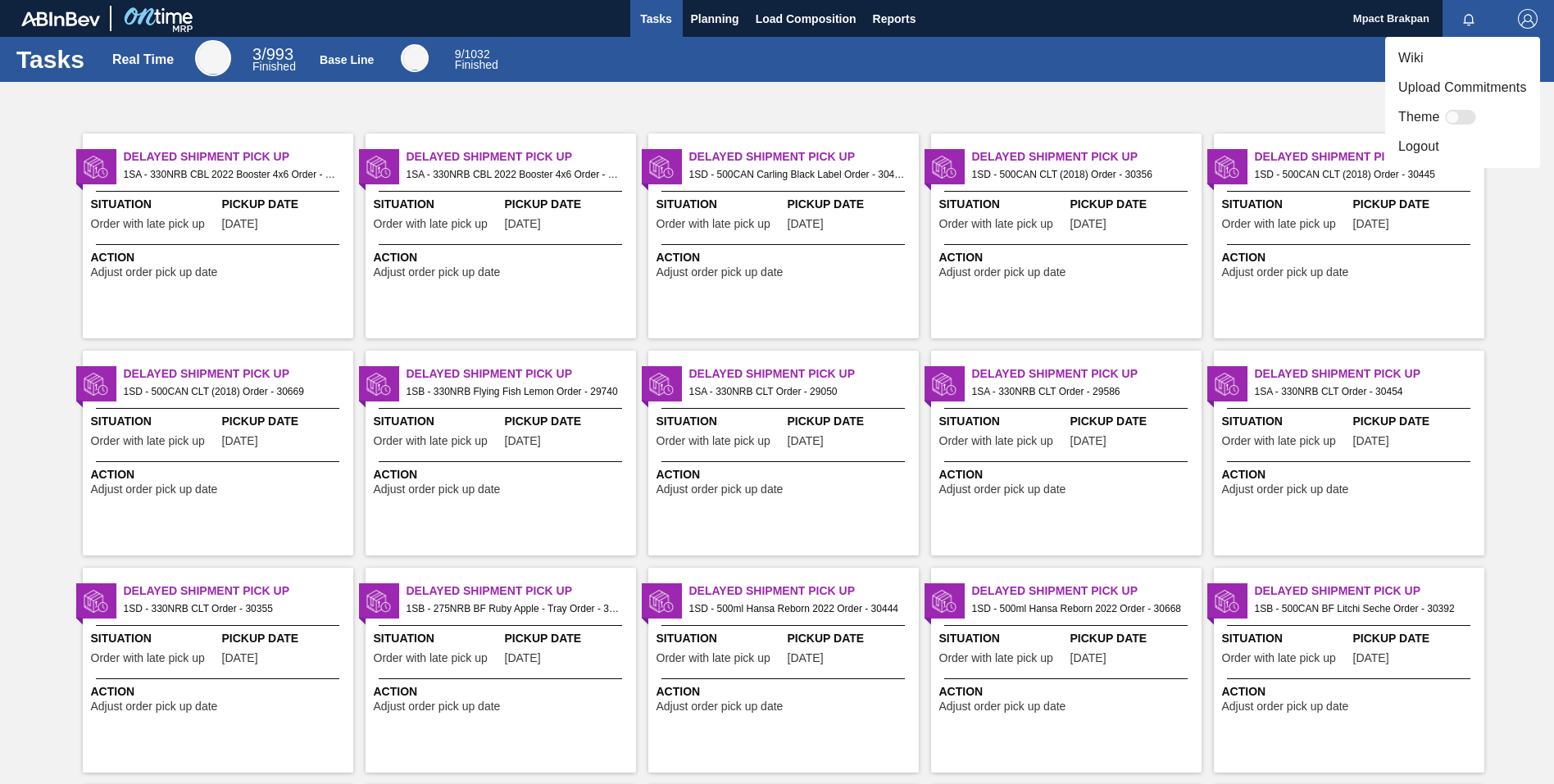
click at [1413, 147] on li "Logout" at bounding box center [1461, 147] width 155 height 30
click at [1415, 150] on li "Logout" at bounding box center [1461, 147] width 155 height 30
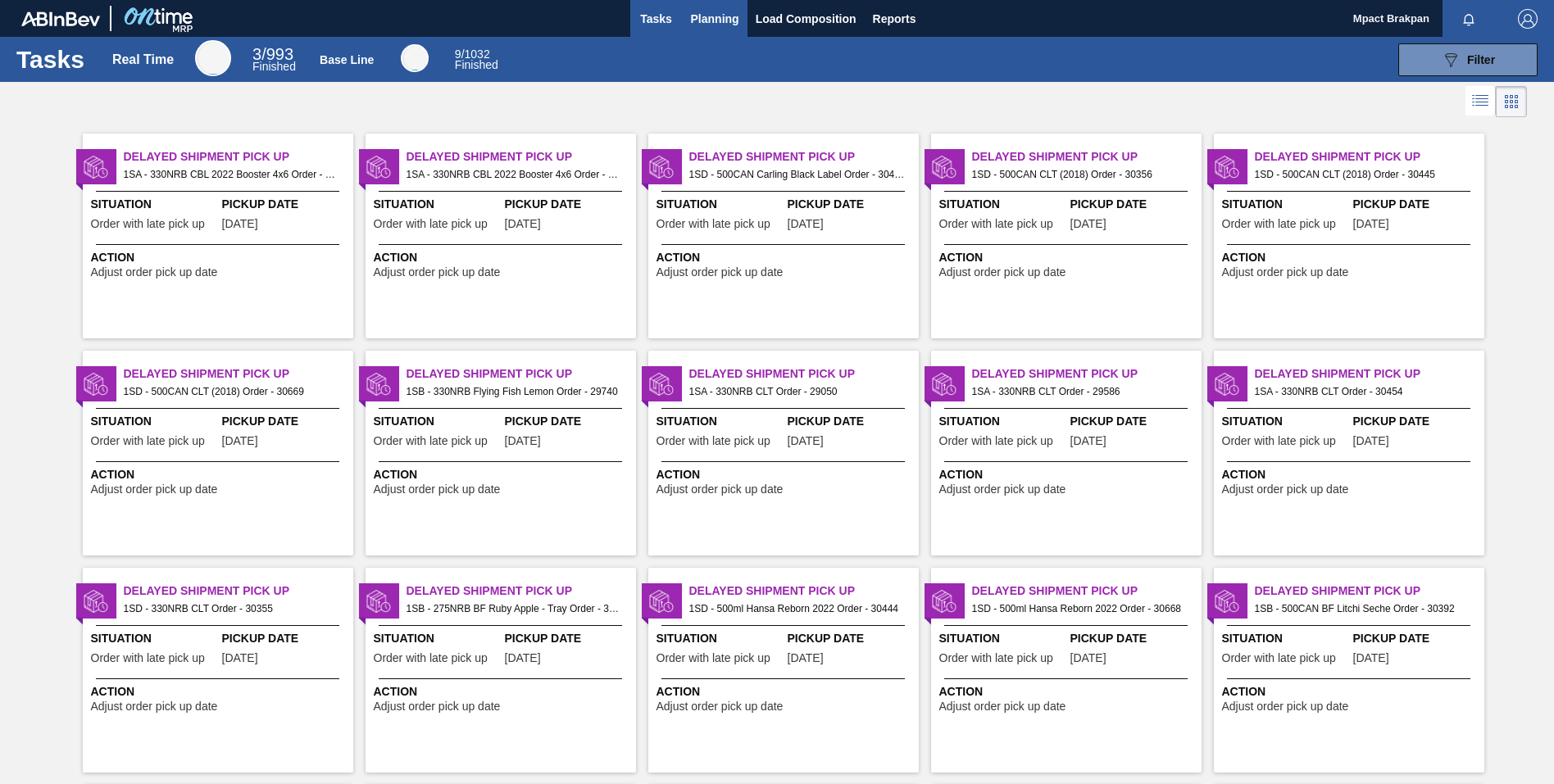
click at [691, 12] on span "Planning" at bounding box center [715, 19] width 48 height 20
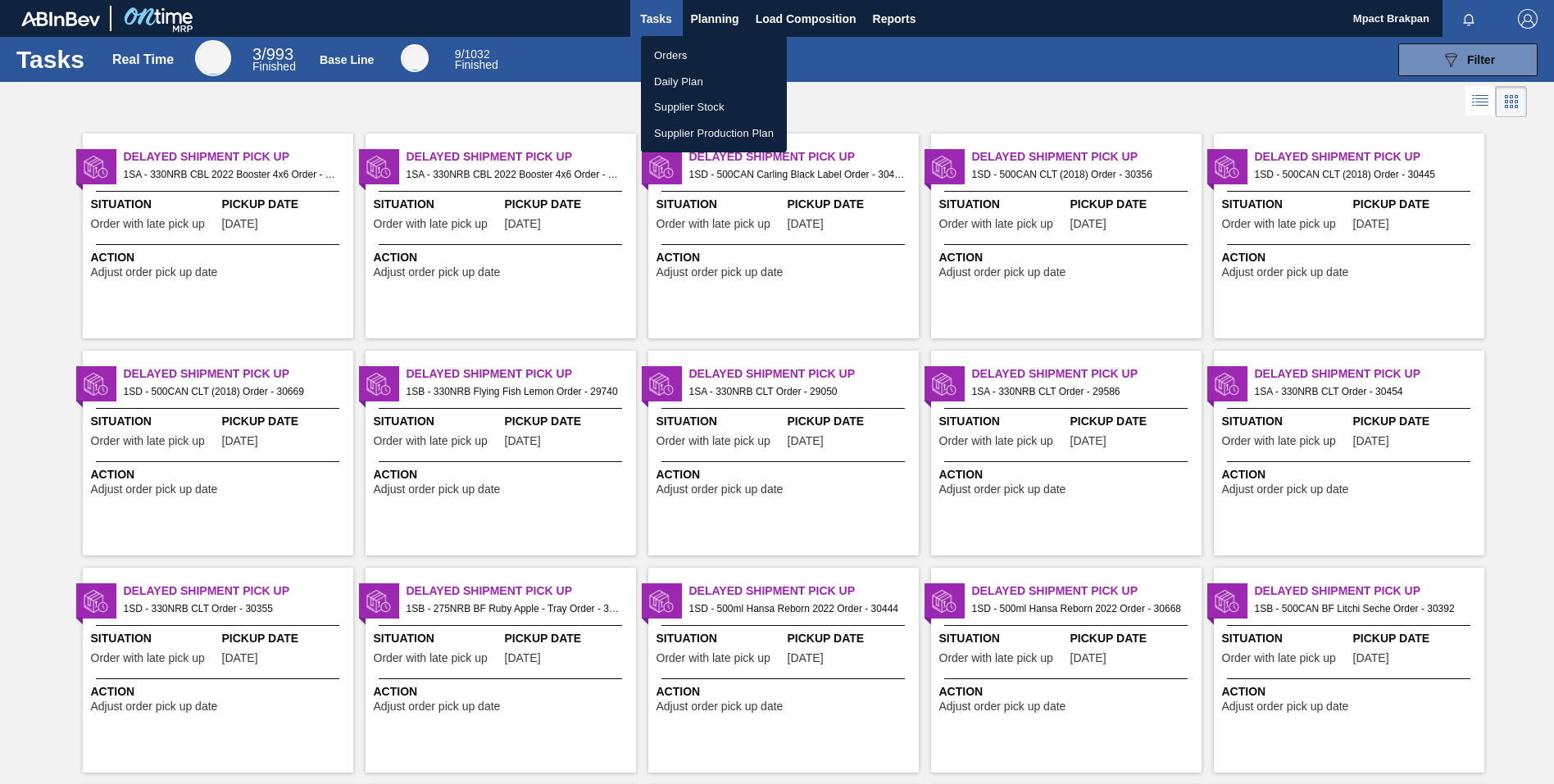
click at [688, 59] on li "Orders" at bounding box center [714, 55] width 146 height 27
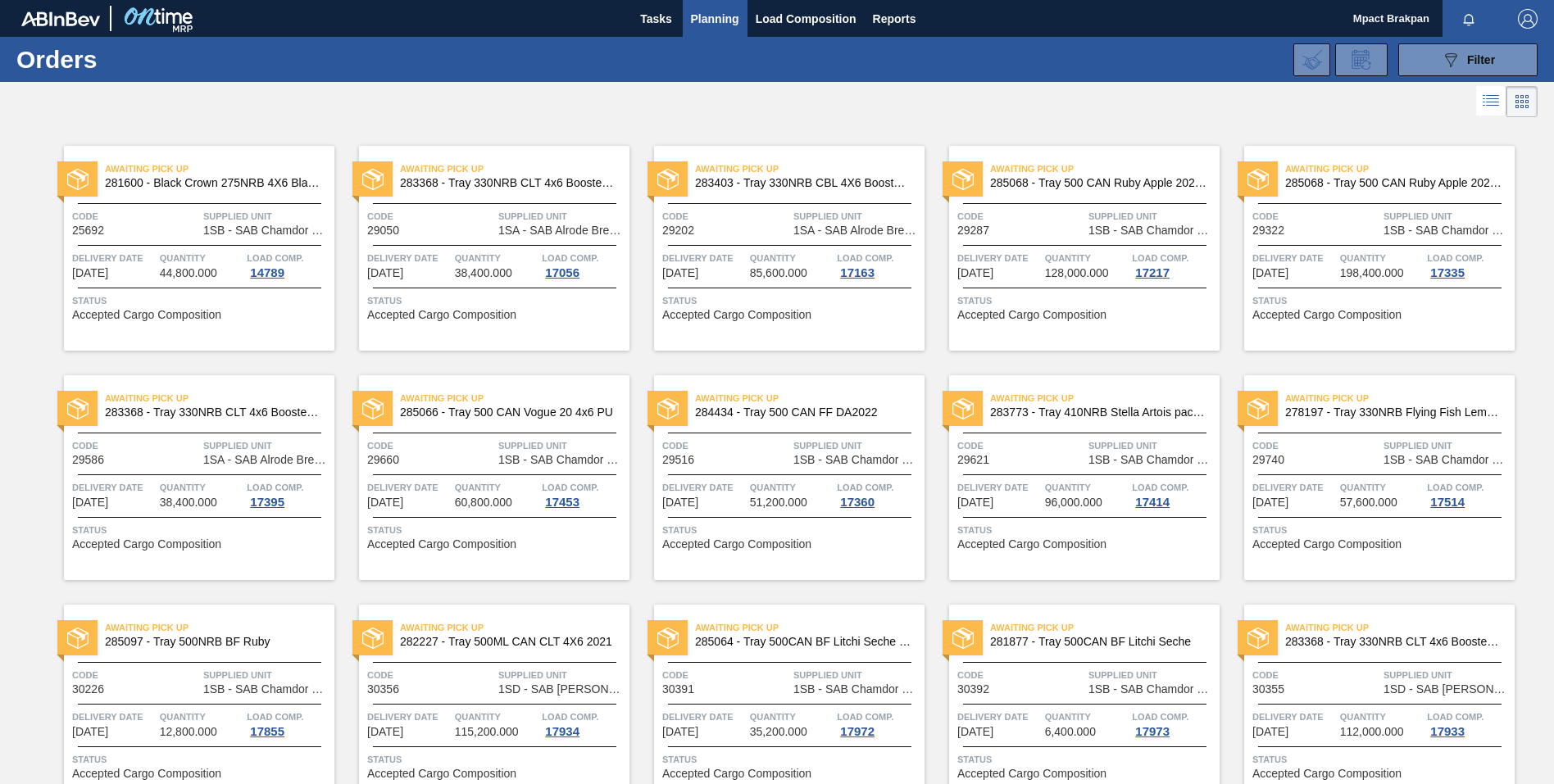
scroll to position [686, 0]
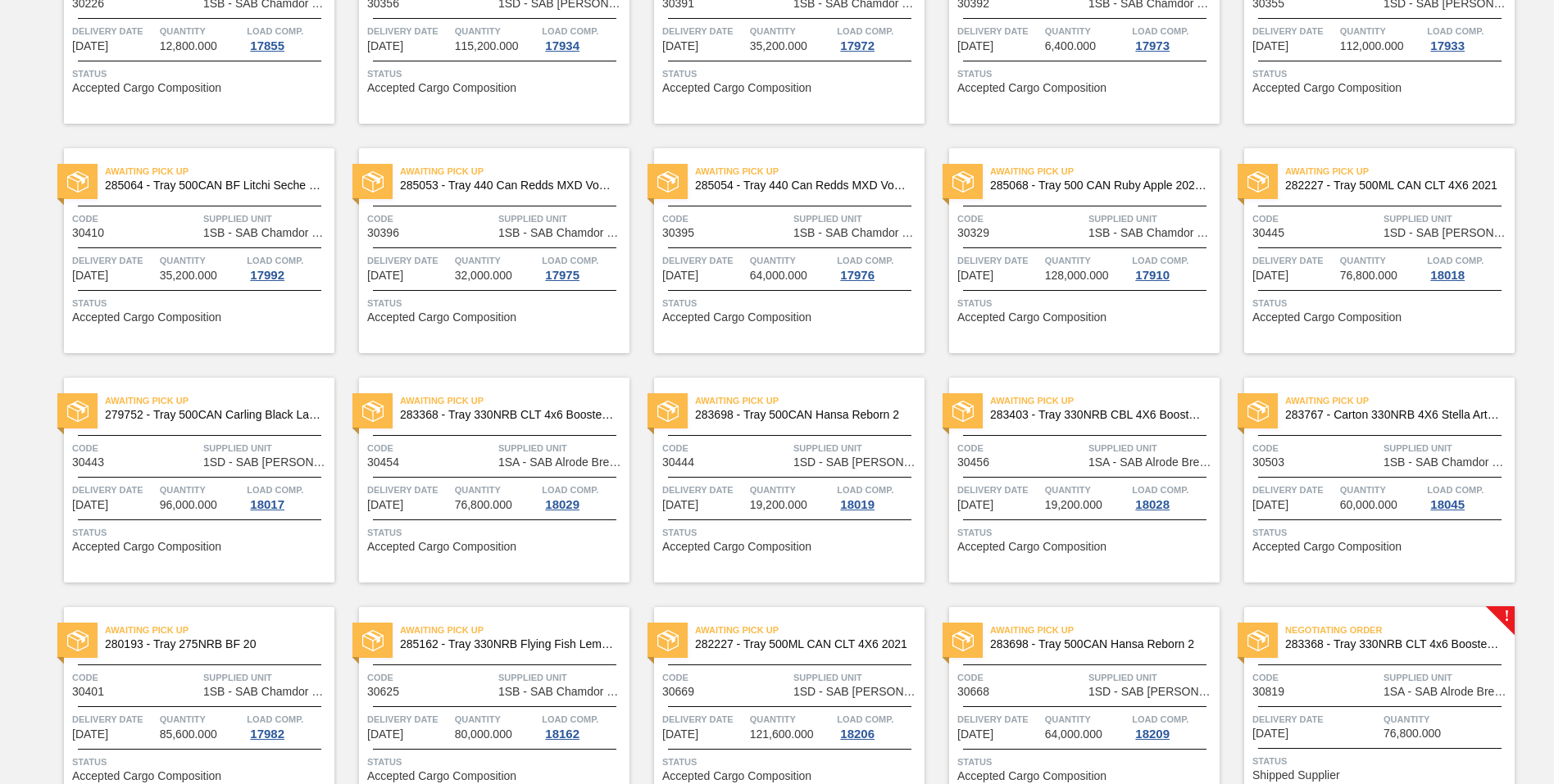
click at [1419, 701] on div "Negotiating Order 283368 - Tray 330NRB CLT 4x6 Booster 1 V2 Code 30819 Supplied…" at bounding box center [1379, 709] width 271 height 205
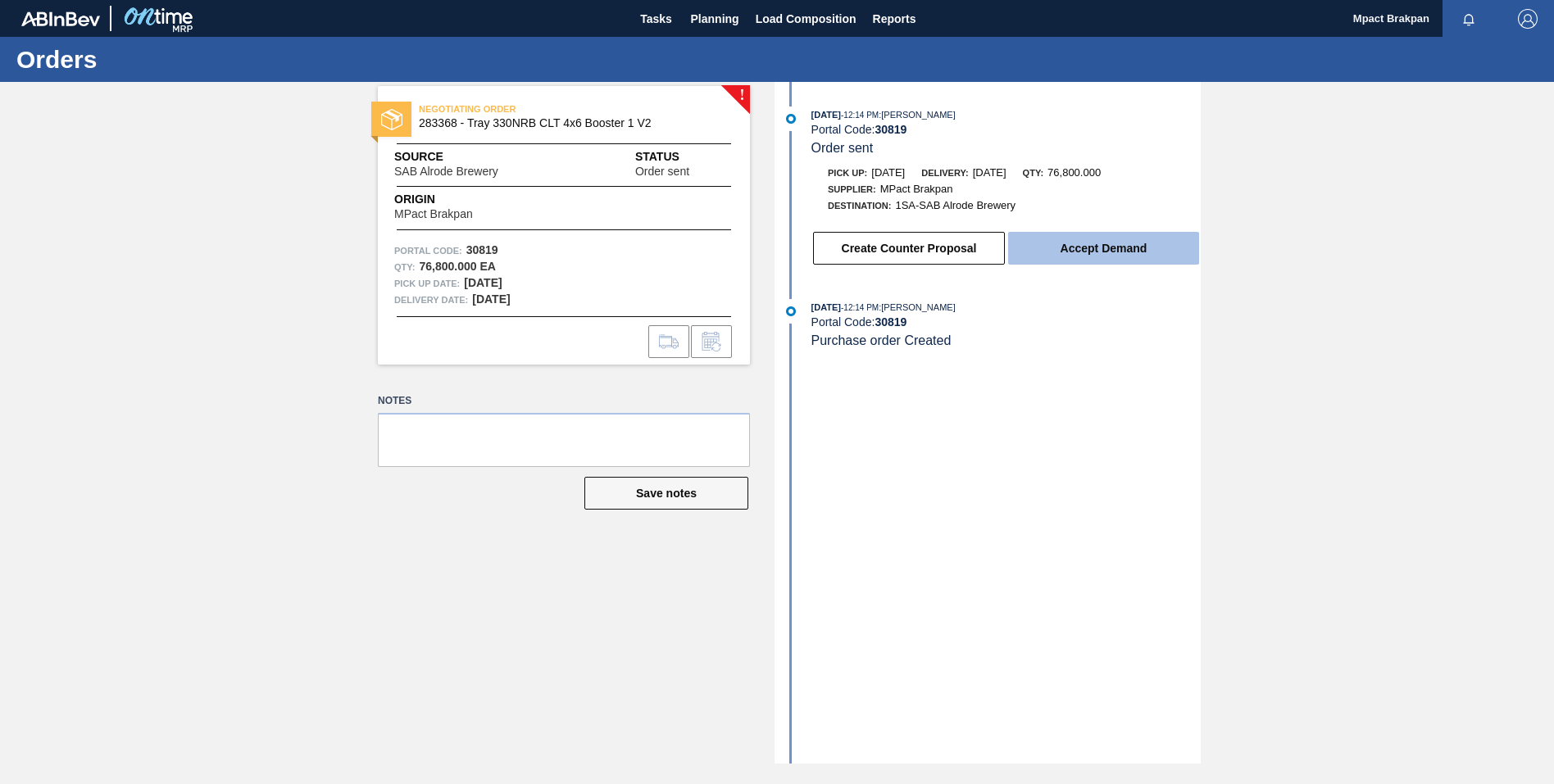
click at [1094, 247] on button "Accept Demand" at bounding box center [1103, 248] width 191 height 32
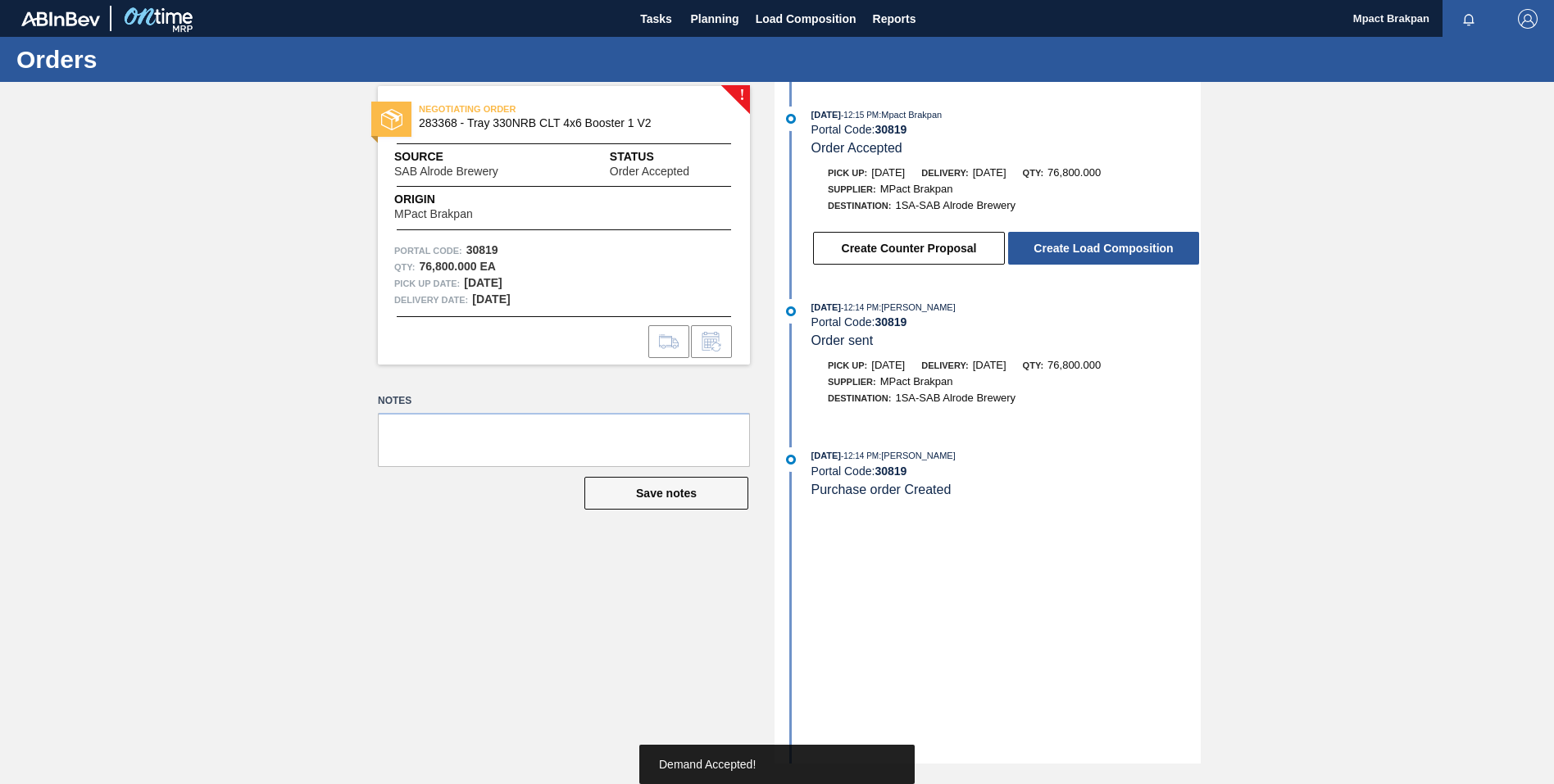
click at [1094, 247] on button "Create Load Composition" at bounding box center [1103, 248] width 191 height 32
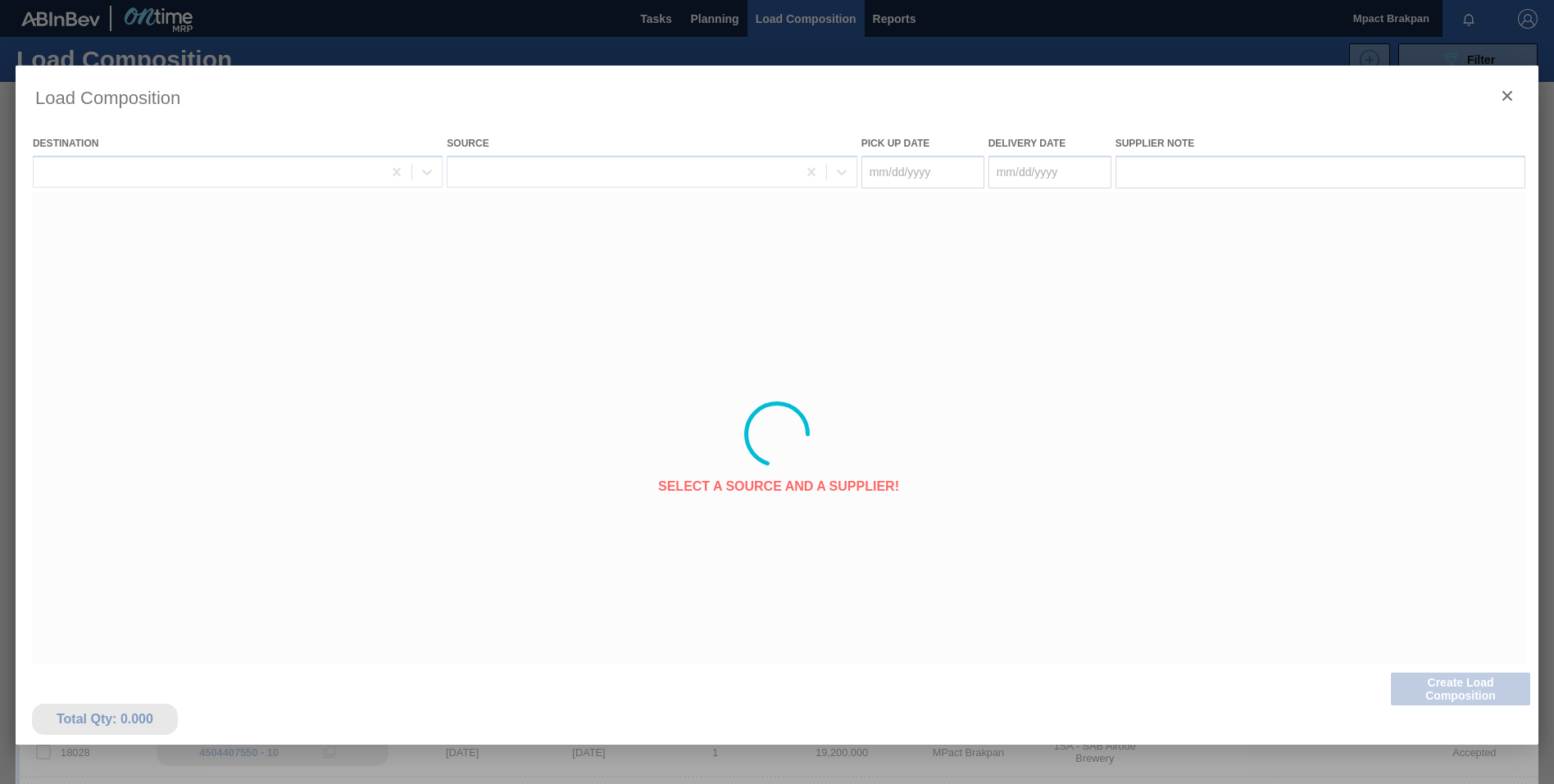
type Date "08/18/2025"
type Date "08/19/2025"
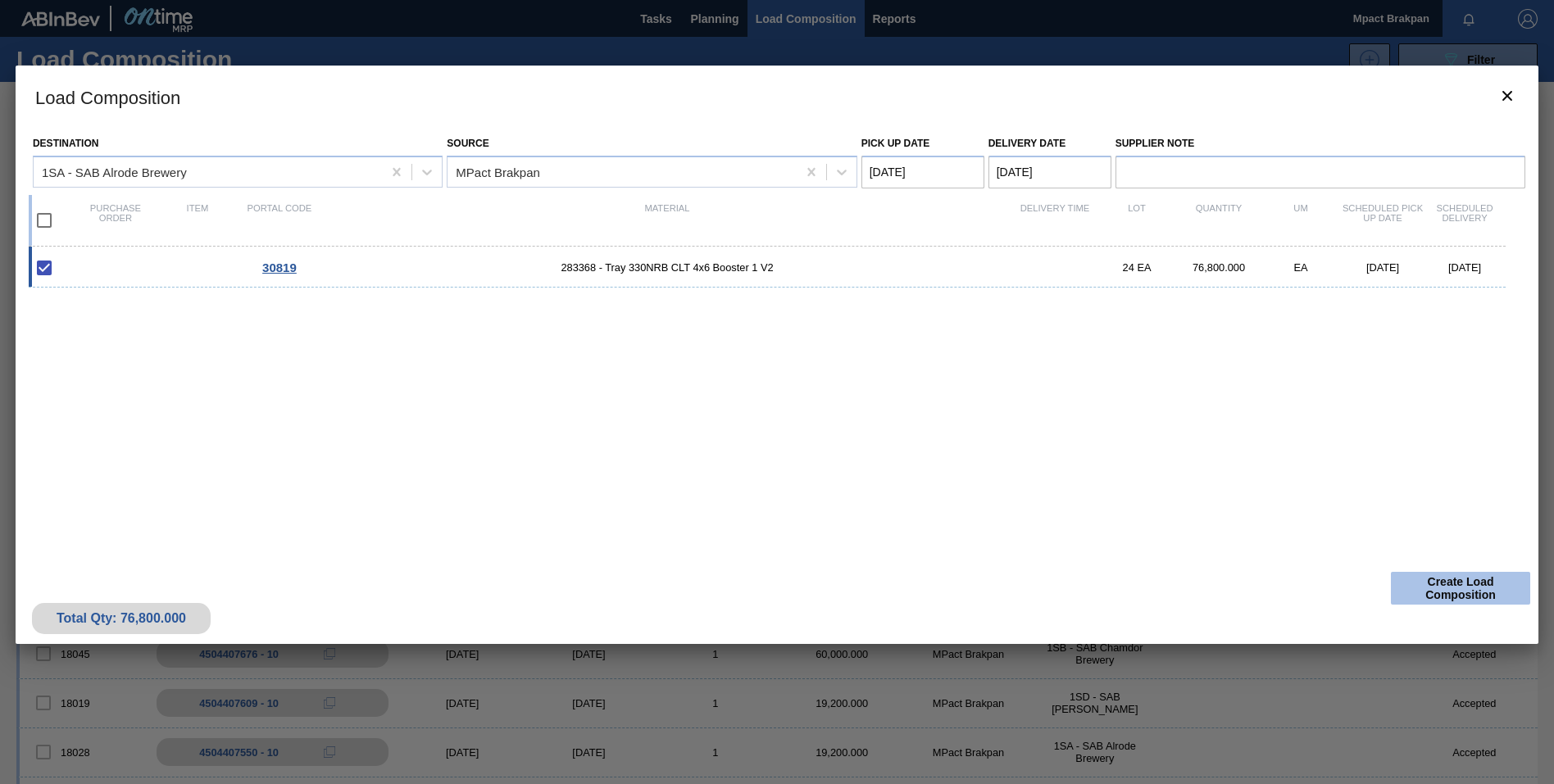
click at [1447, 592] on button "Create Load Composition" at bounding box center [1461, 587] width 140 height 32
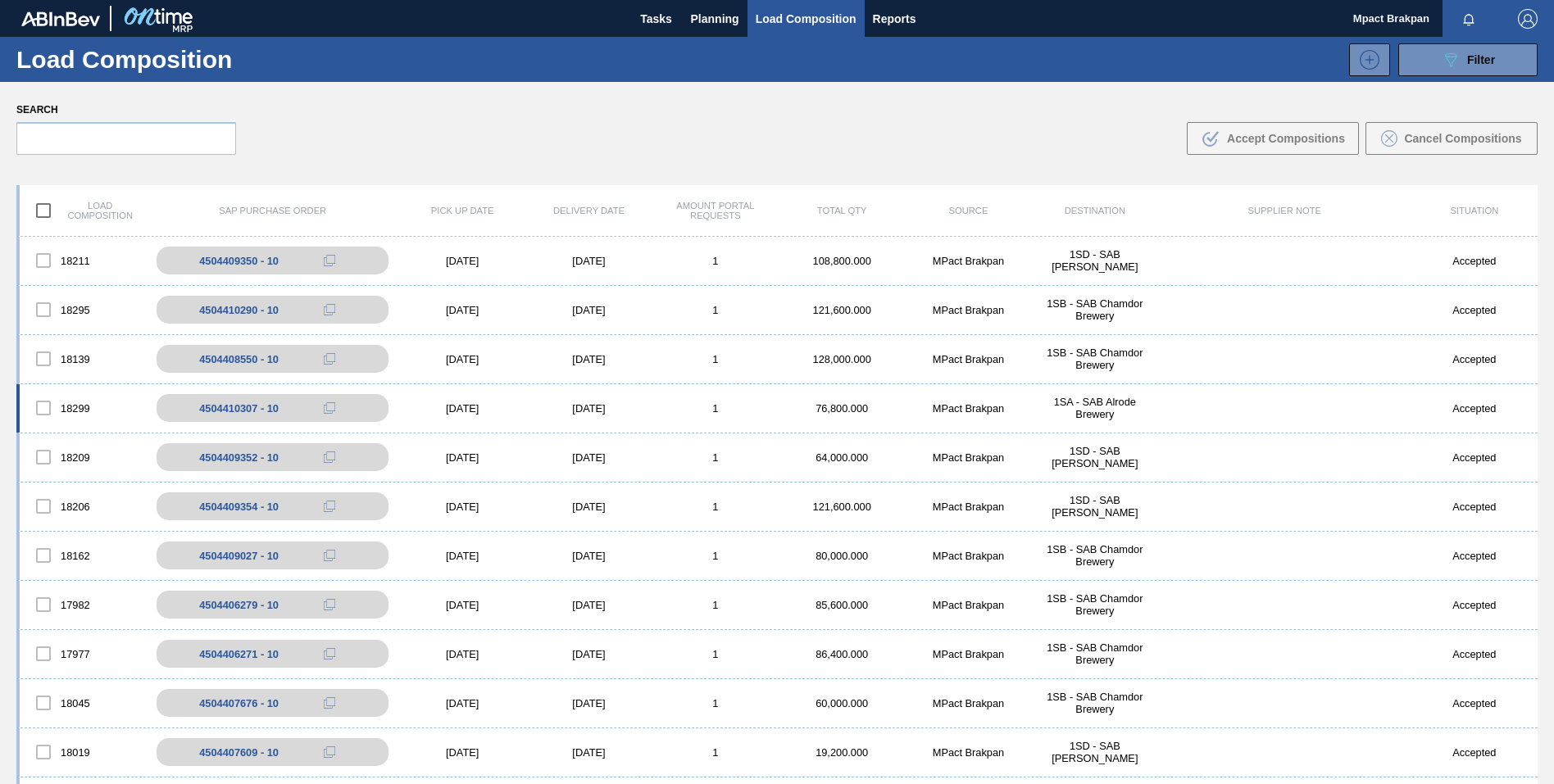
click at [454, 409] on div "08/18/2025" at bounding box center [463, 408] width 126 height 12
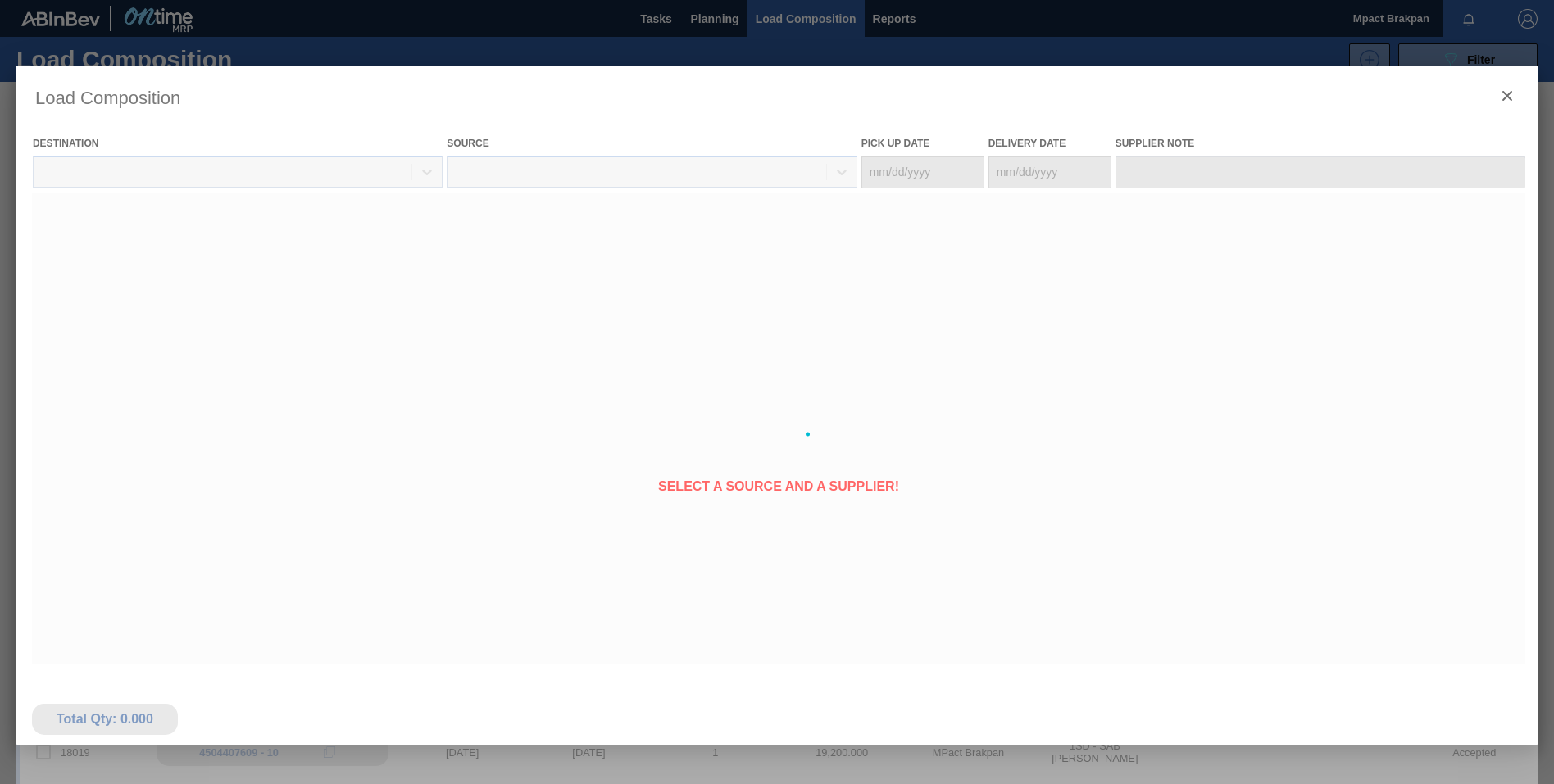
type Date "08/18/2025"
type Date "08/19/2025"
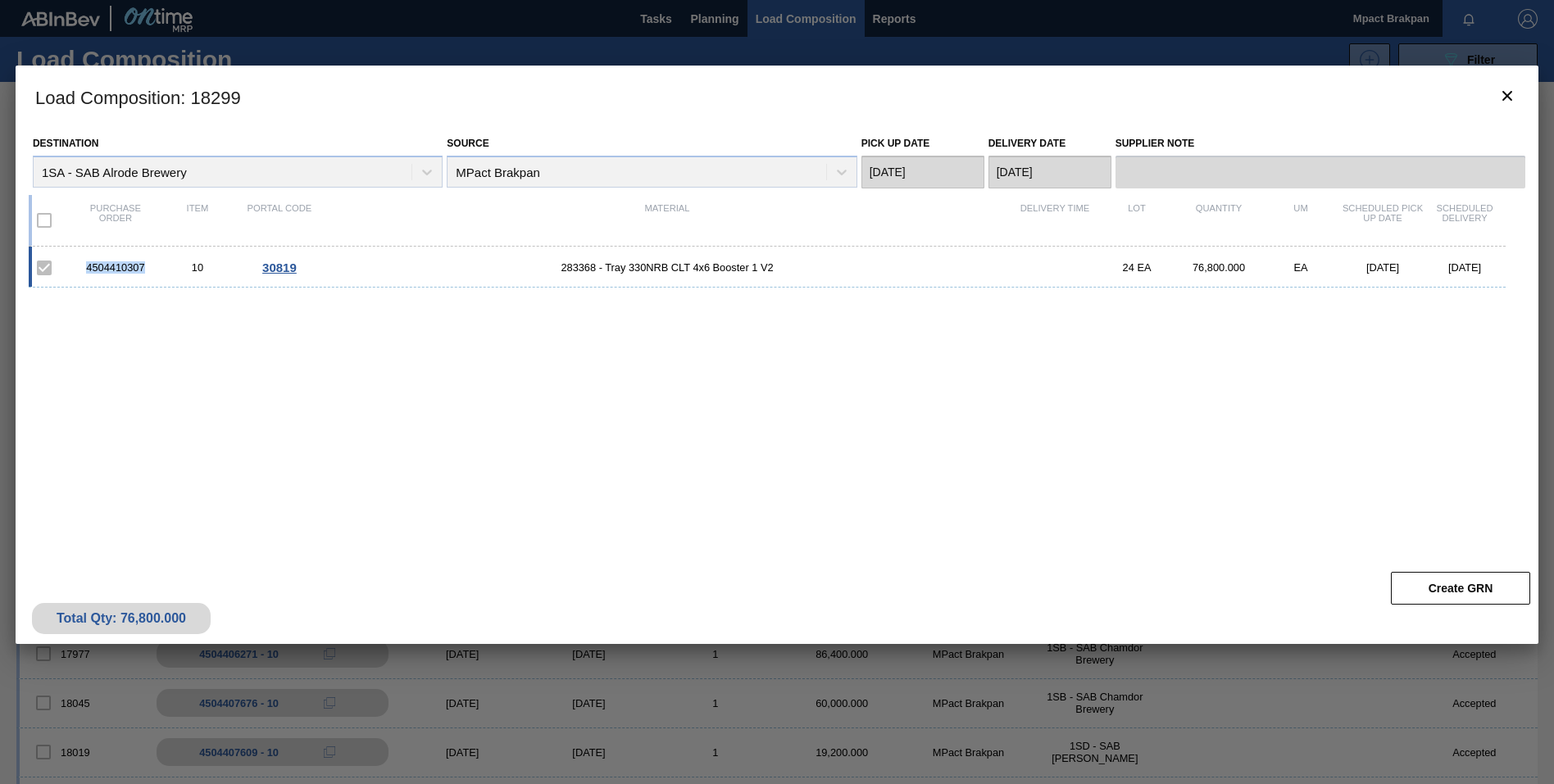
drag, startPoint x: 149, startPoint y: 269, endPoint x: 76, endPoint y: 271, distance: 73.0
click at [76, 271] on div "4504410307" at bounding box center [115, 268] width 82 height 12
drag, startPoint x: 76, startPoint y: 271, endPoint x: 95, endPoint y: 268, distance: 19.2
copy div "4504410307"
click at [592, 556] on div "Destination 1SA - SAB Alrode Brewery Source MPact Brakpan Pick up Date 08/18/20…" at bounding box center [777, 345] width 1523 height 436
